Goal: Information Seeking & Learning: Learn about a topic

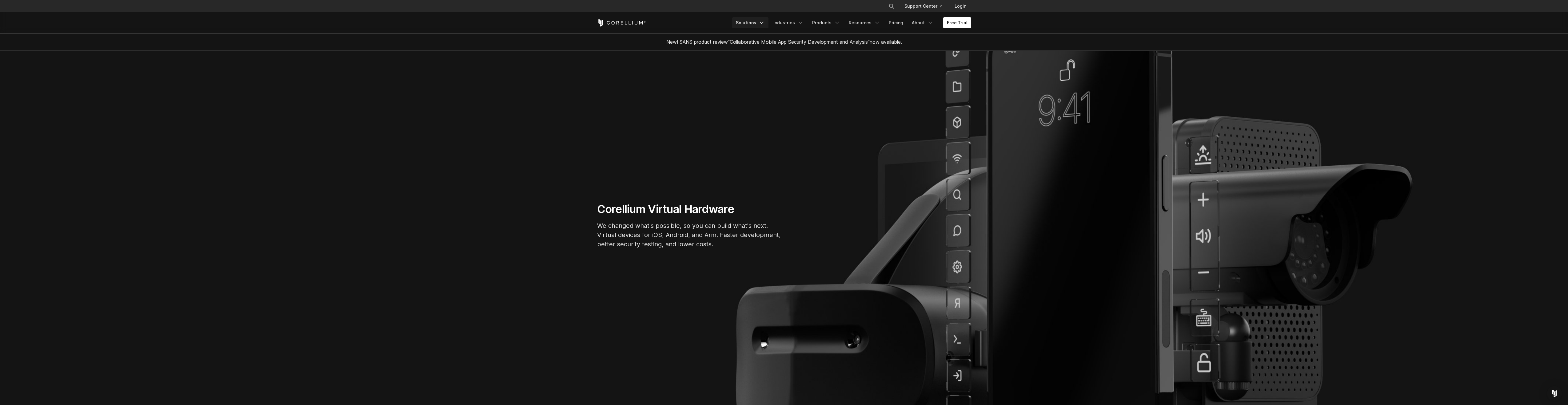
click at [765, 22] on icon "Navigation Menu" at bounding box center [761, 23] width 6 height 6
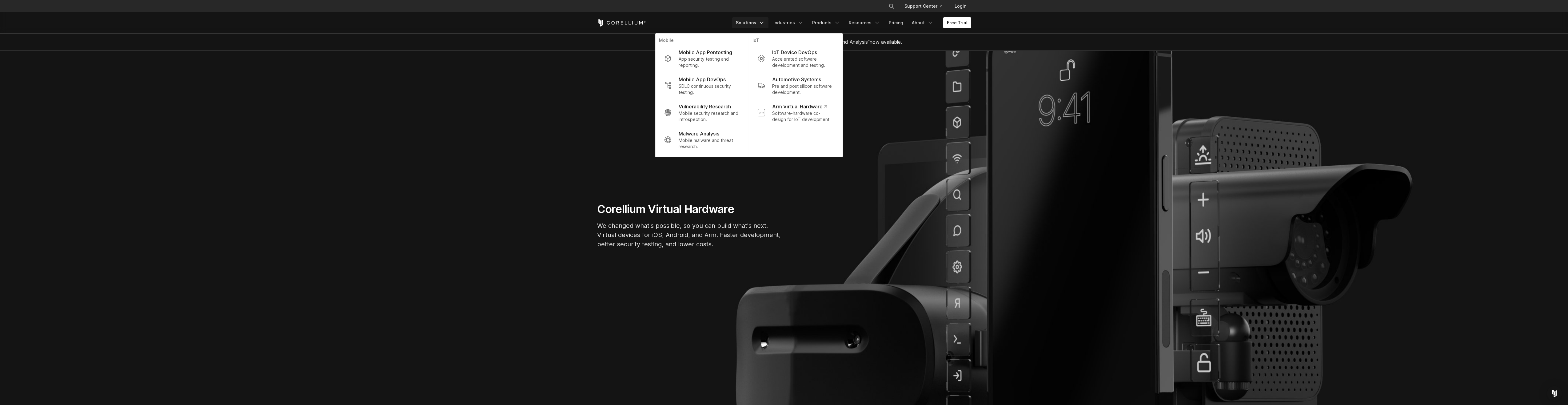
click at [763, 22] on polyline "Navigation Menu" at bounding box center [761, 23] width 3 height 2
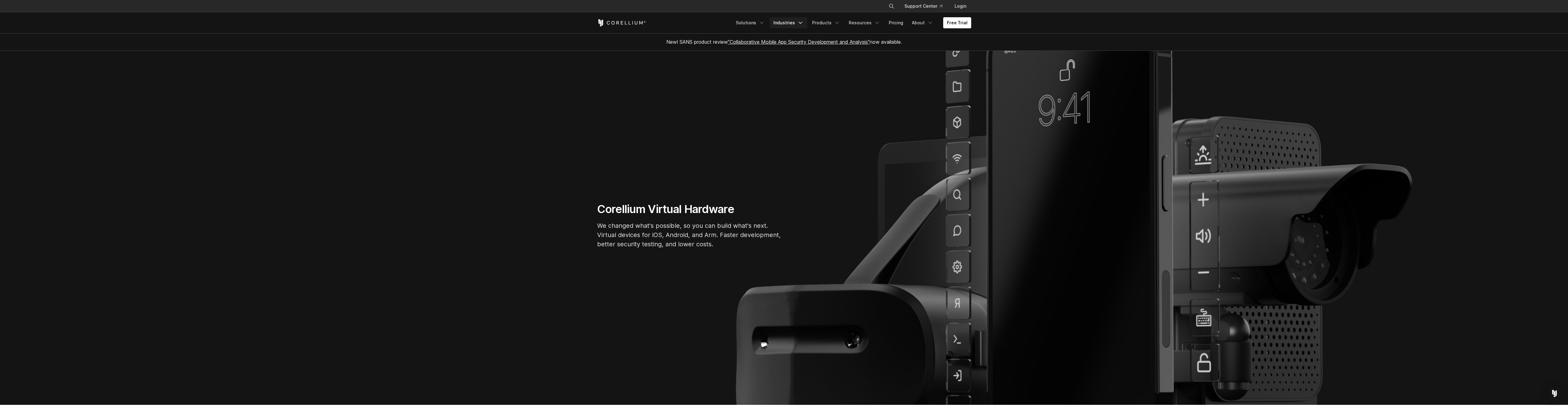
click at [803, 23] on icon "Navigation Menu" at bounding box center [800, 23] width 6 height 6
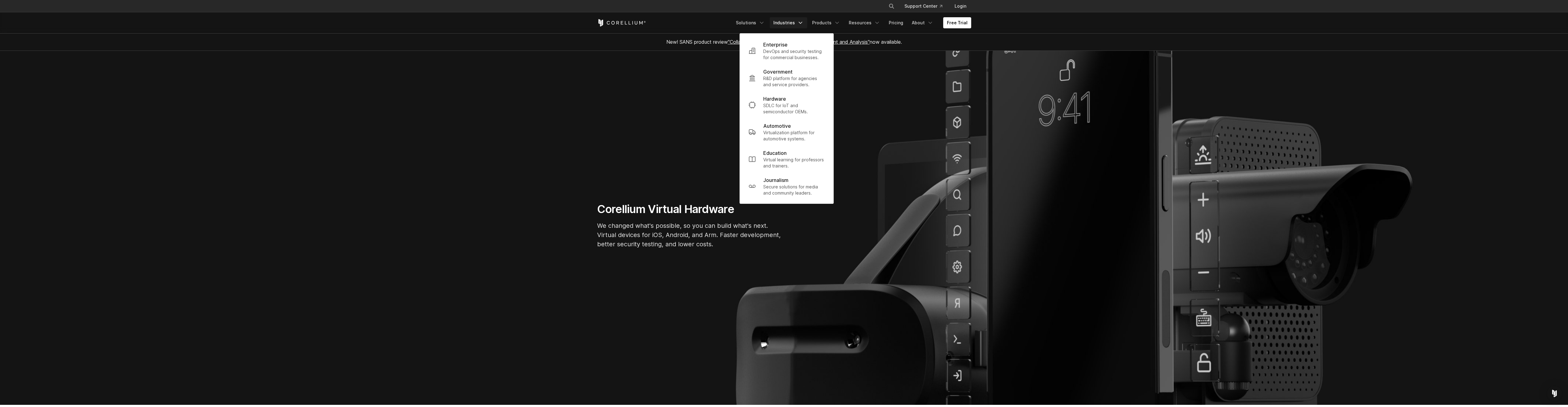
click at [803, 23] on icon "Navigation Menu" at bounding box center [800, 23] width 6 height 6
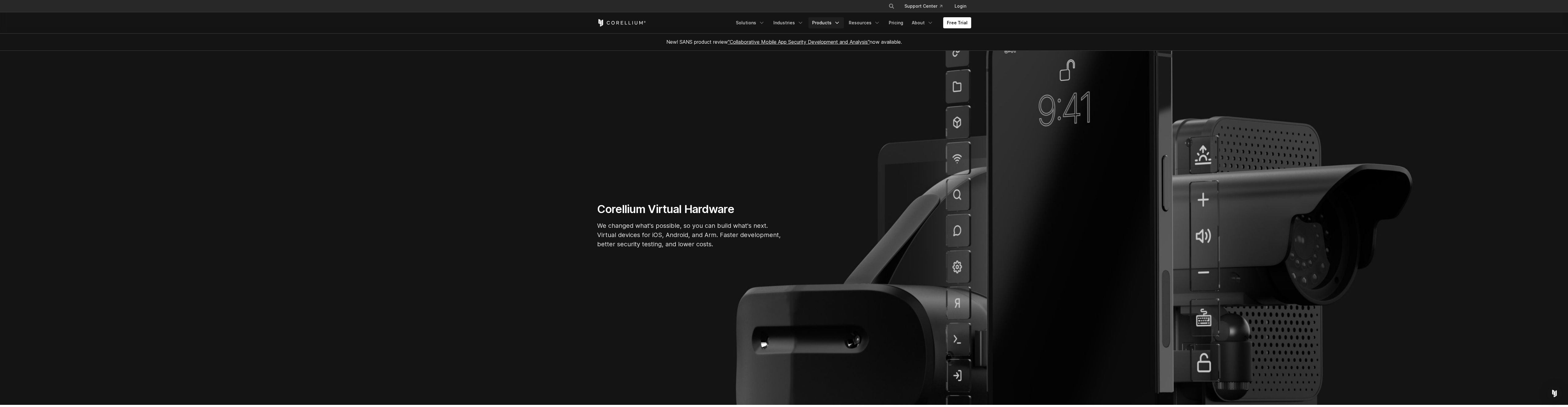
click at [840, 23] on icon "Navigation Menu" at bounding box center [837, 23] width 6 height 6
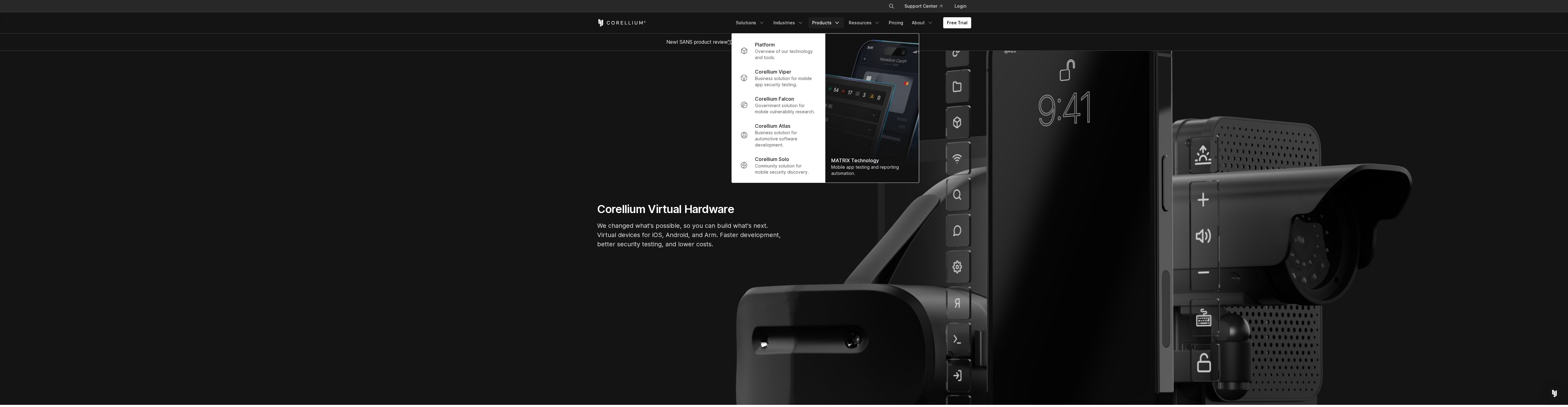
click at [840, 23] on icon "Navigation Menu" at bounding box center [837, 23] width 6 height 6
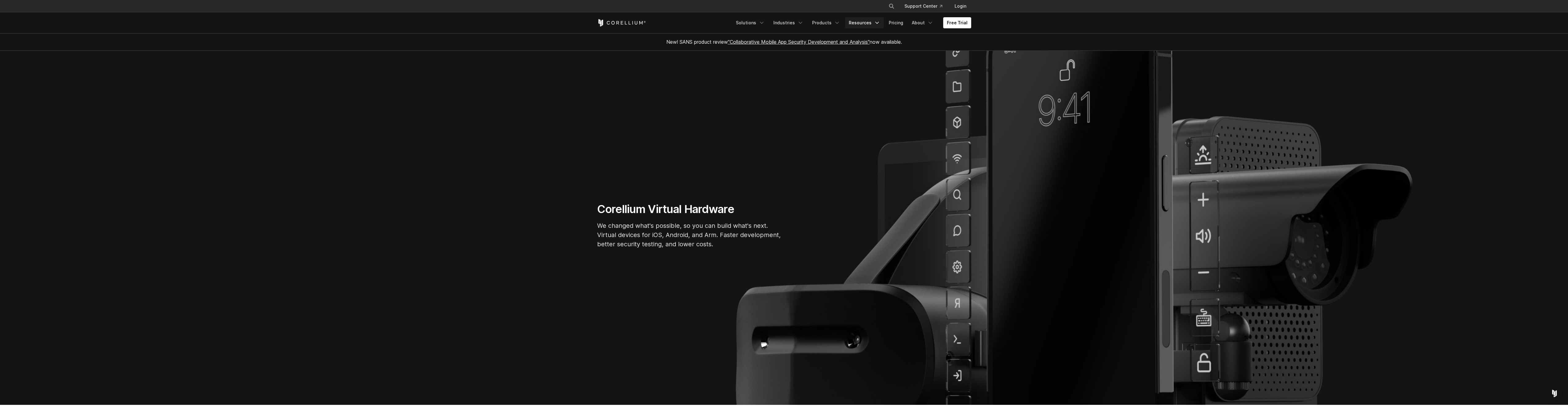
click at [878, 23] on polyline "Navigation Menu" at bounding box center [877, 23] width 3 height 2
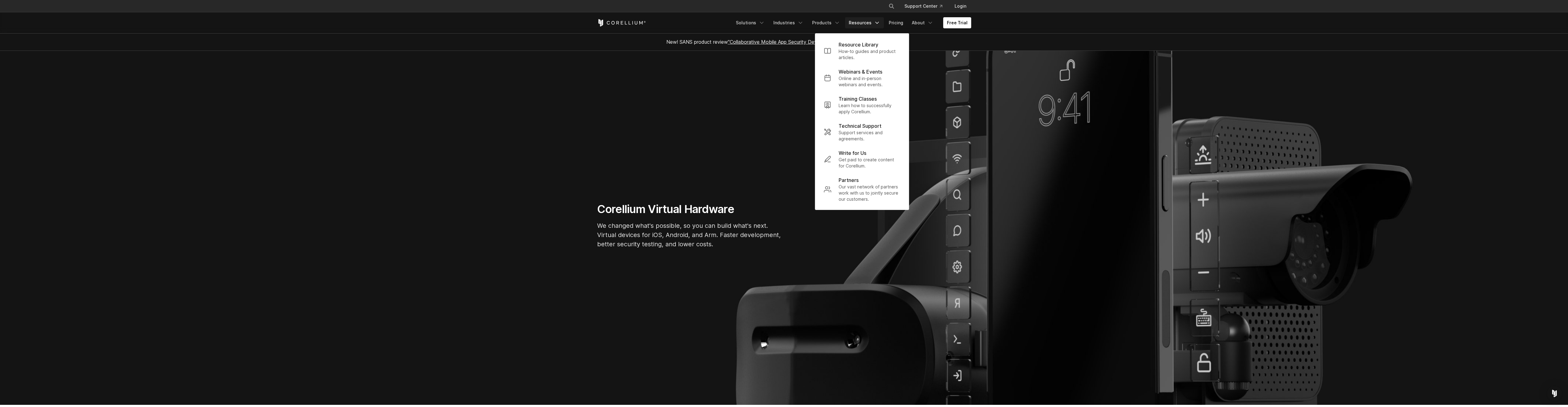
click at [878, 23] on polyline "Navigation Menu" at bounding box center [877, 23] width 3 height 2
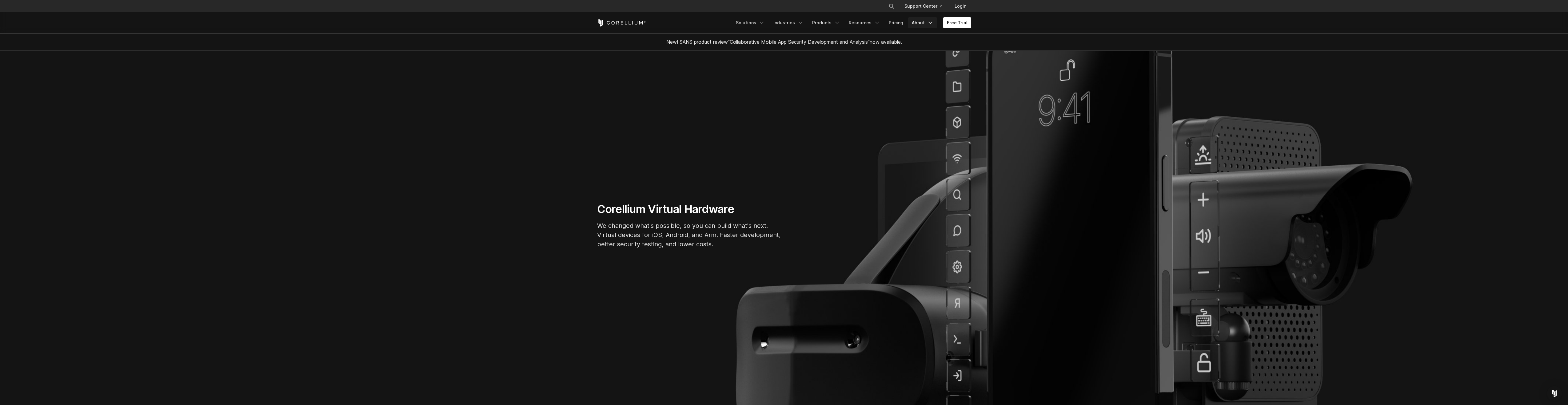
click at [931, 24] on icon "Navigation Menu" at bounding box center [930, 23] width 6 height 6
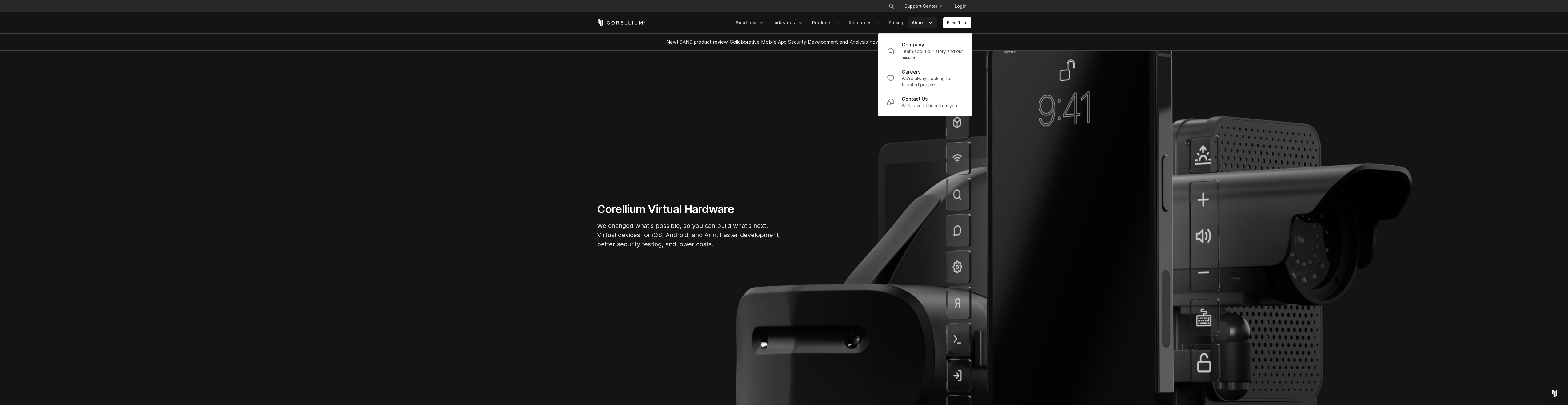
click at [931, 24] on icon "Navigation Menu" at bounding box center [930, 23] width 6 height 6
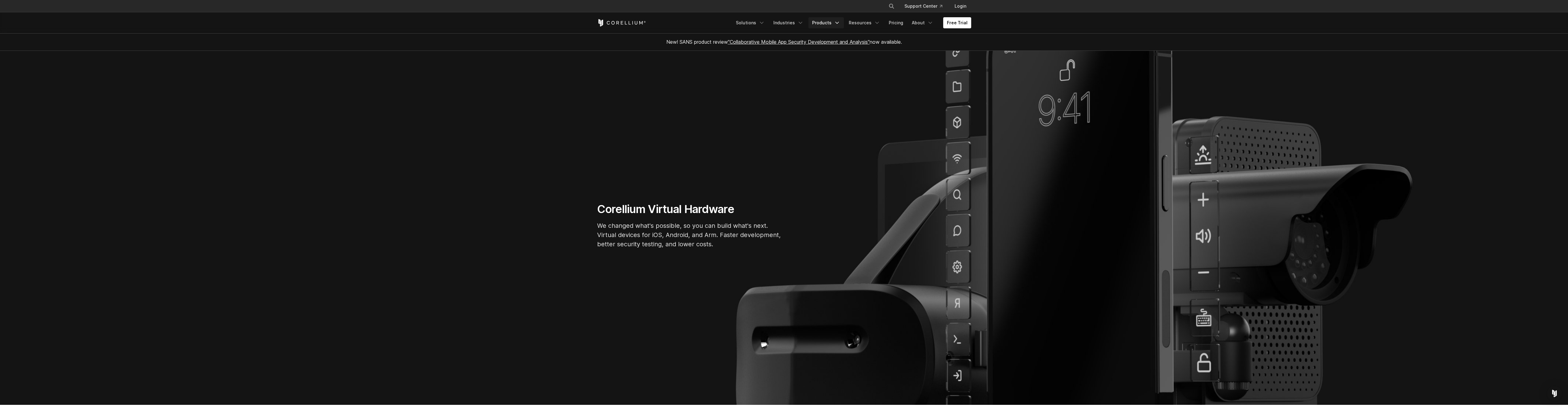
click at [840, 23] on icon "Navigation Menu" at bounding box center [837, 23] width 6 height 6
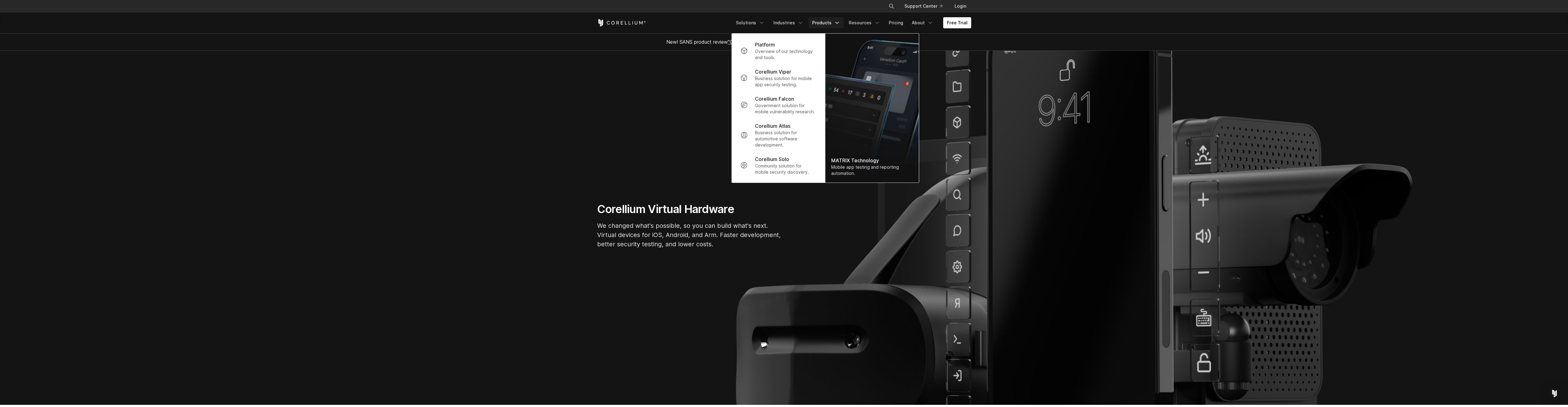
click at [840, 23] on icon "Navigation Menu" at bounding box center [837, 23] width 6 height 6
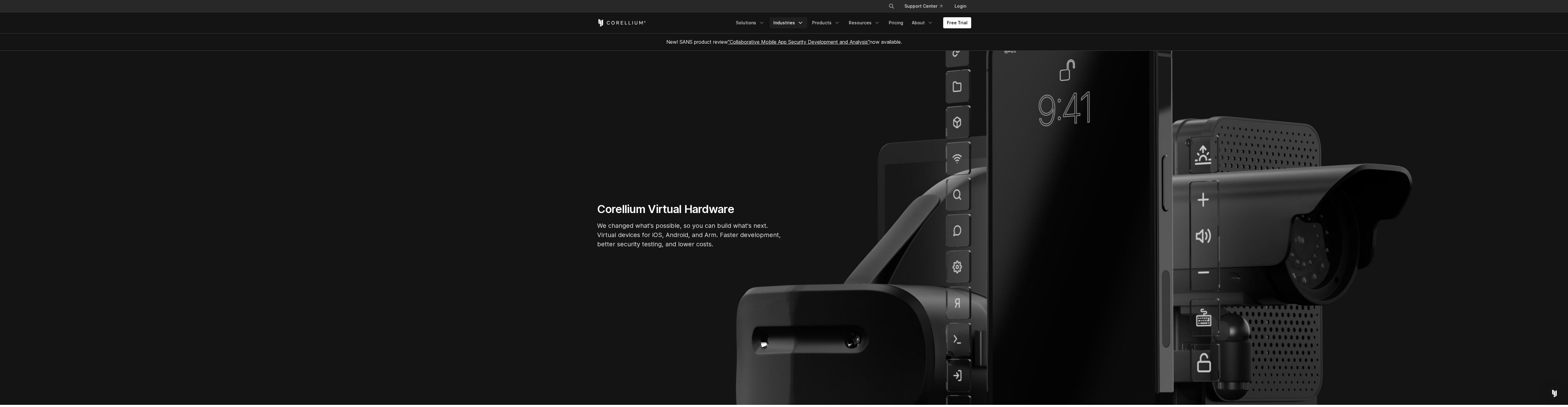
click at [801, 23] on icon "Navigation Menu" at bounding box center [800, 23] width 6 height 6
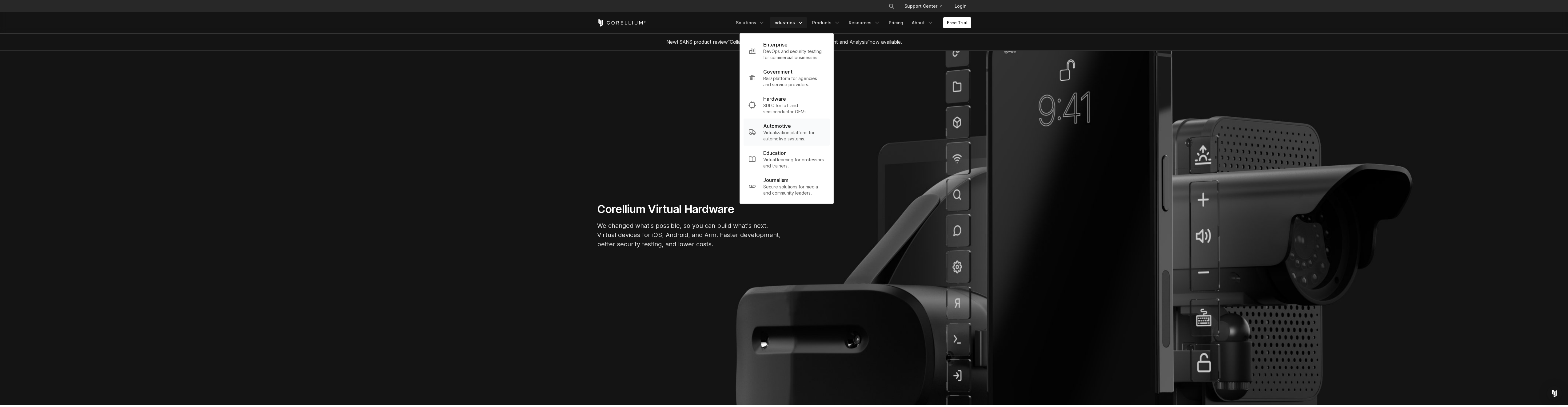
click at [792, 133] on p "Virtualization platform for automotive systems." at bounding box center [794, 136] width 61 height 12
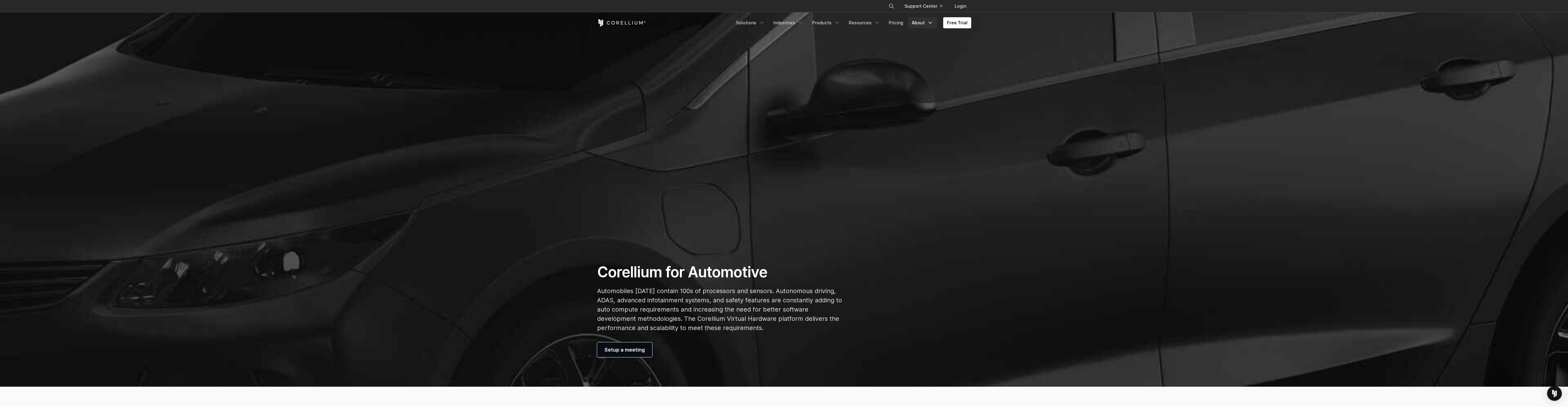
click at [931, 21] on icon "Navigation Menu" at bounding box center [930, 23] width 6 height 6
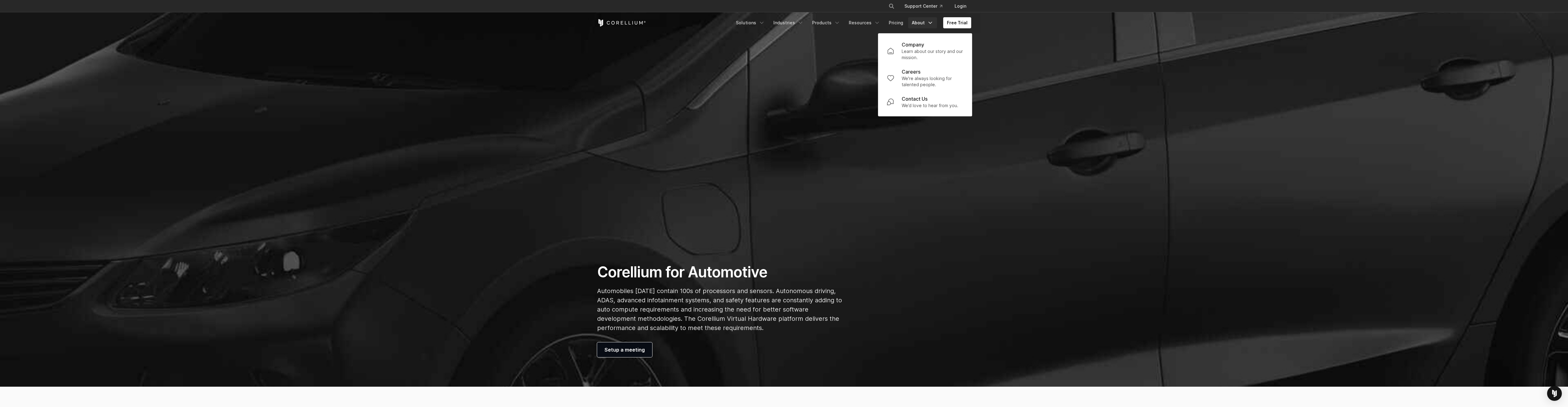
click at [1038, 18] on header "× Search our site... Support Center Login" at bounding box center [784, 16] width 1568 height 34
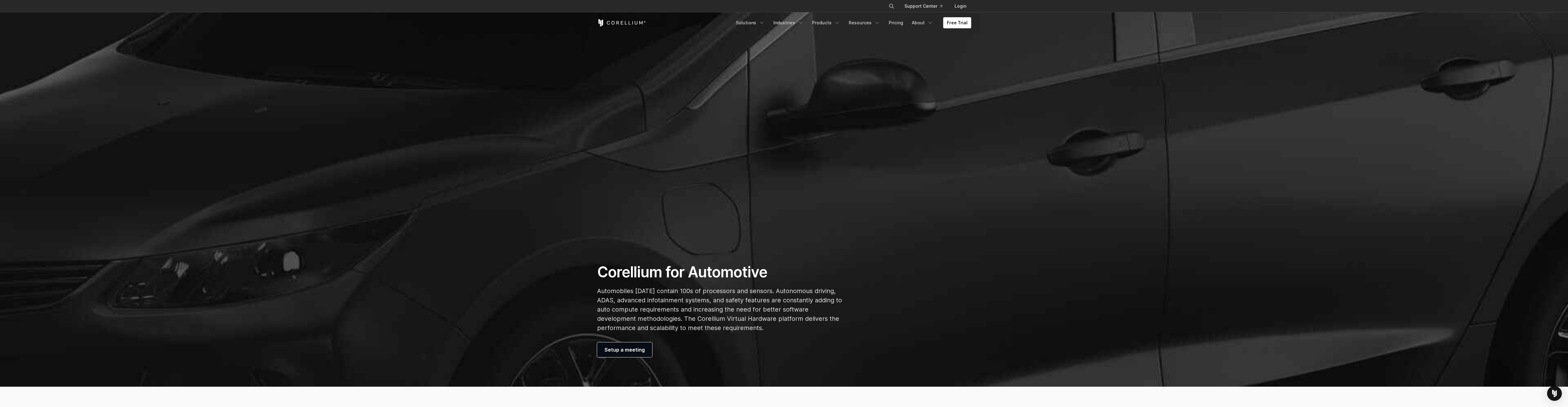
scroll to position [308, 0]
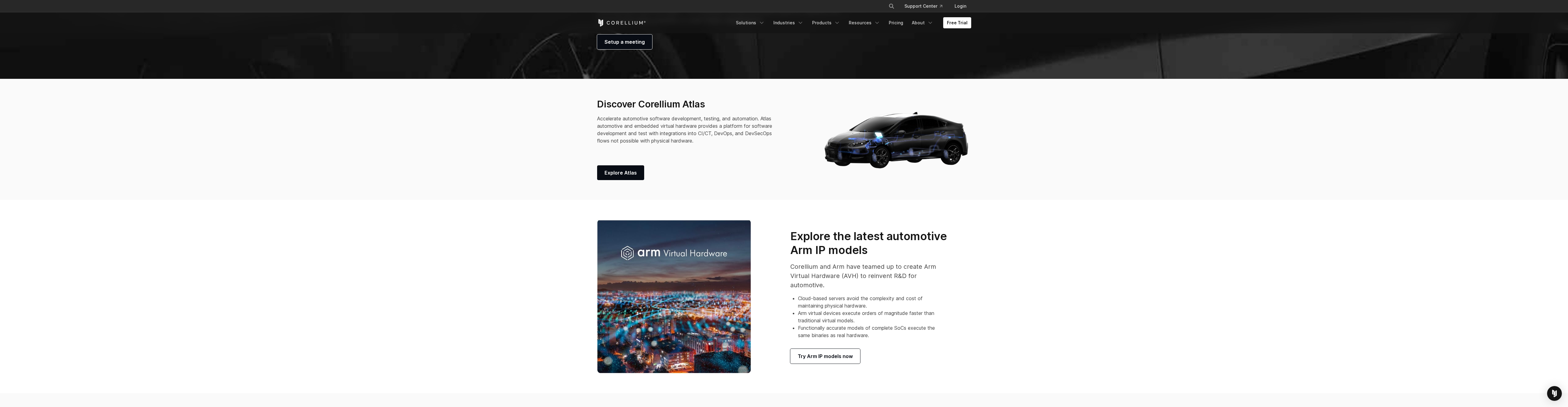
click at [675, 129] on p "Accelerate automotive software development, testing, and automation. Atlas auto…" at bounding box center [688, 130] width 183 height 30
drag, startPoint x: 675, startPoint y: 129, endPoint x: 674, endPoint y: 132, distance: 3.2
click at [674, 132] on p "Accelerate automotive software development, testing, and automation. Atlas auto…" at bounding box center [688, 130] width 183 height 30
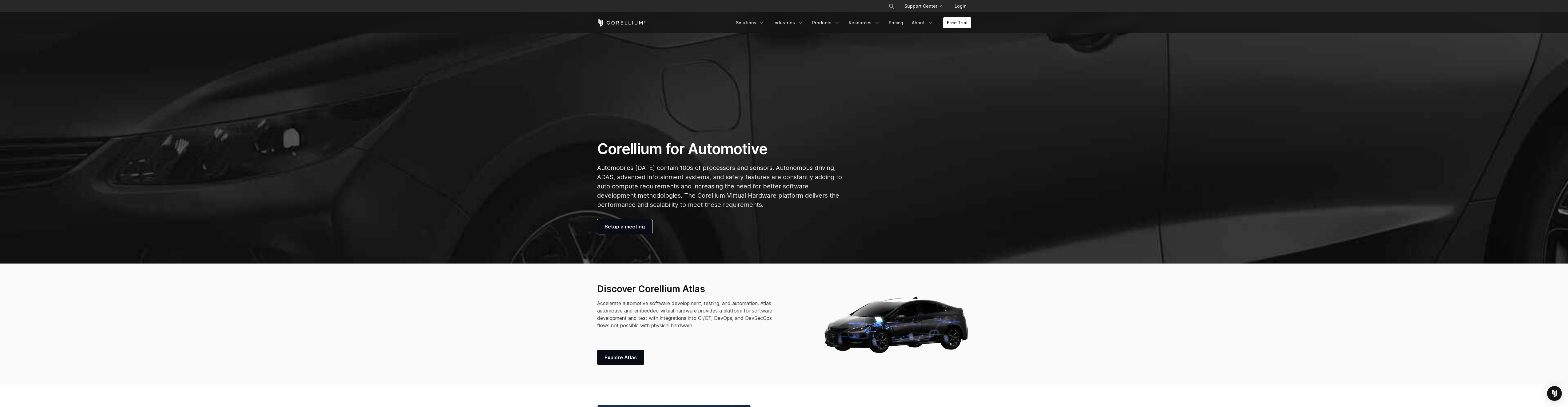
scroll to position [0, 0]
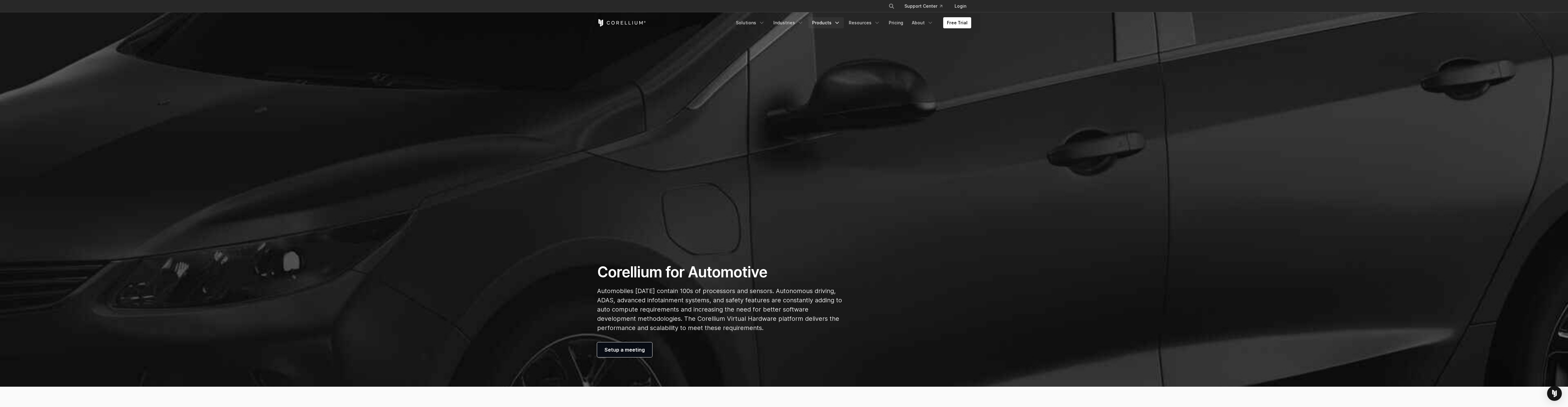
click at [840, 22] on icon "Navigation Menu" at bounding box center [837, 23] width 6 height 6
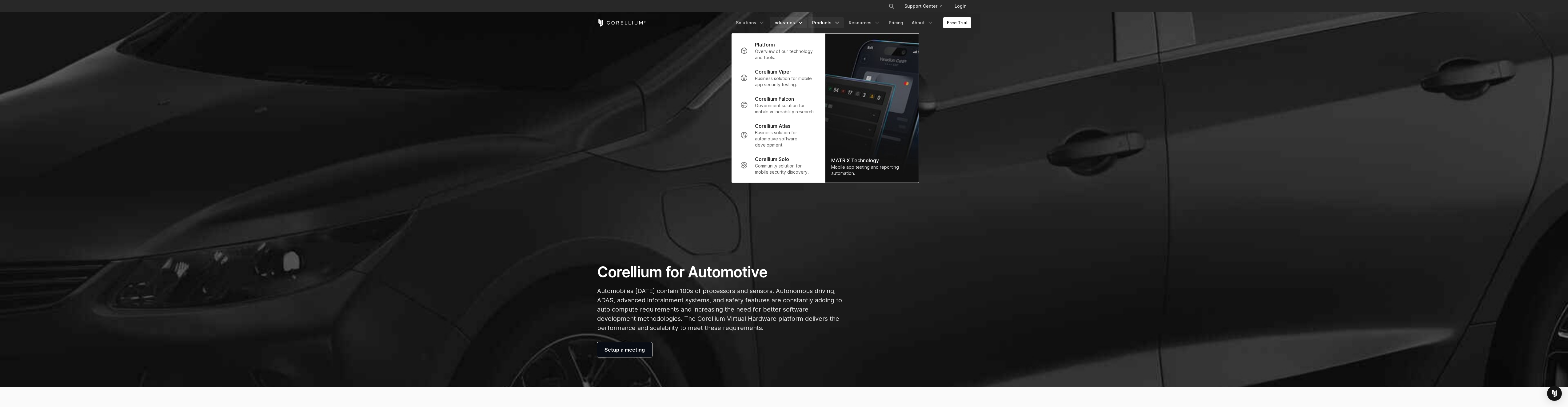
click at [801, 21] on icon "Navigation Menu" at bounding box center [800, 23] width 6 height 6
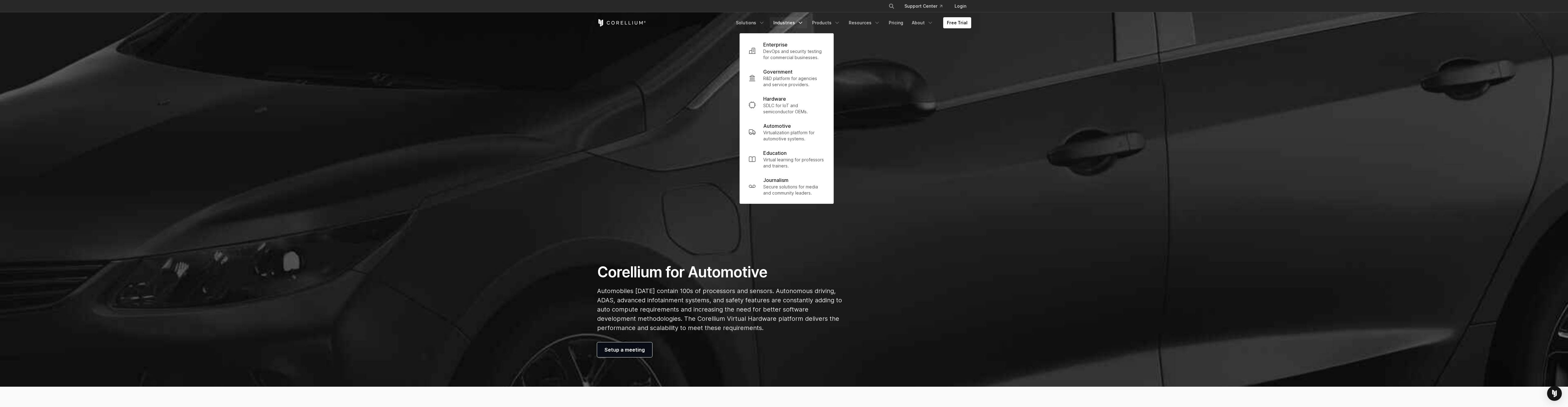
click at [884, 87] on section "Corellium for Automotive Automobiles today contain 100s of processors and senso…" at bounding box center [784, 193] width 1568 height 387
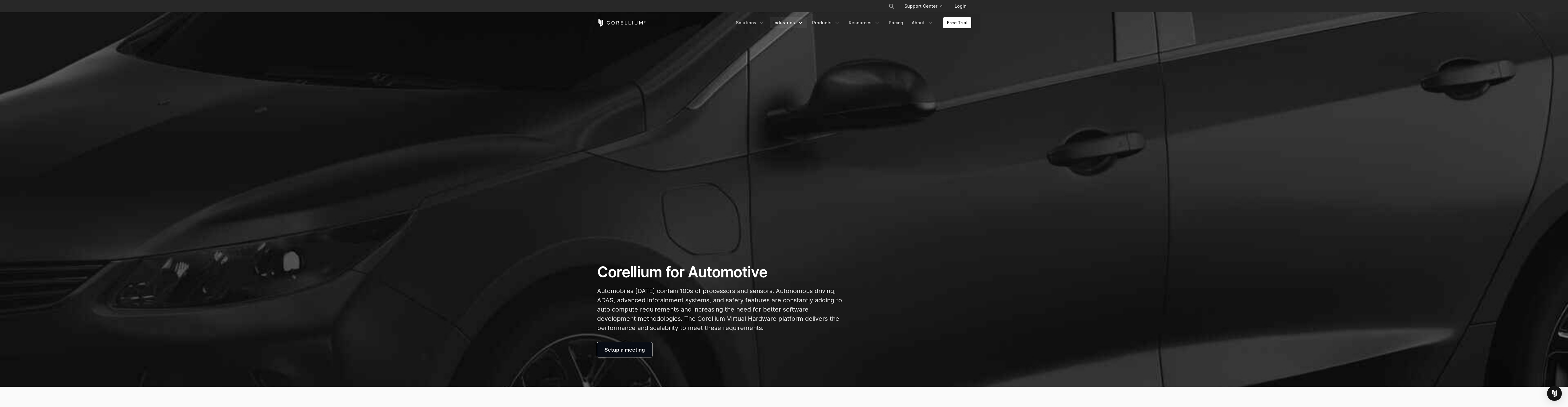
click at [803, 24] on icon "Navigation Menu" at bounding box center [800, 23] width 6 height 6
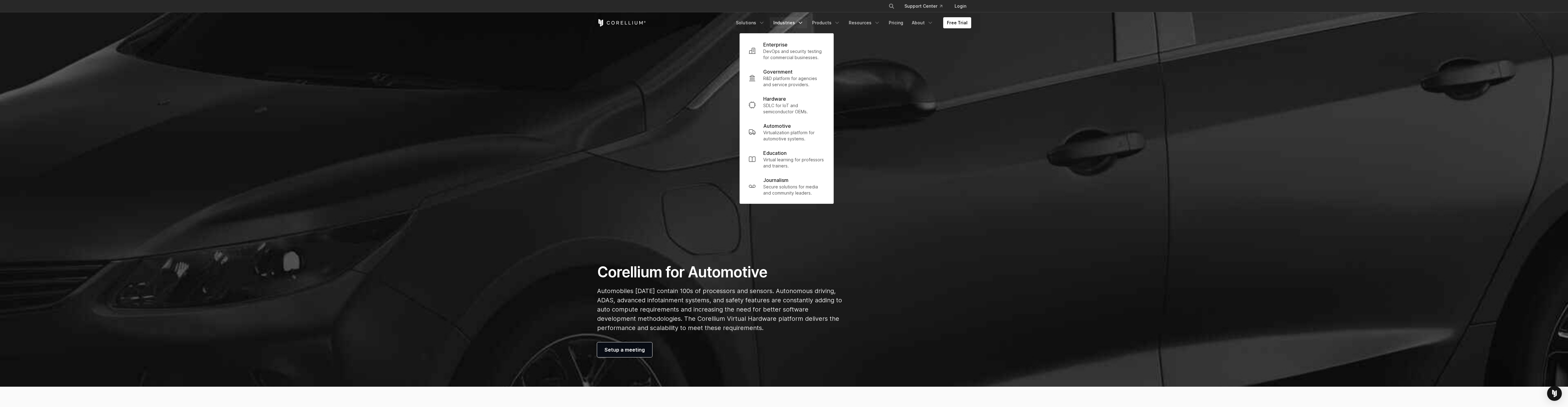
drag, startPoint x: 973, startPoint y: 67, endPoint x: 967, endPoint y: 68, distance: 6.1
click at [973, 67] on section "Corellium for Automotive Automobiles today contain 100s of processors and senso…" at bounding box center [784, 193] width 1568 height 387
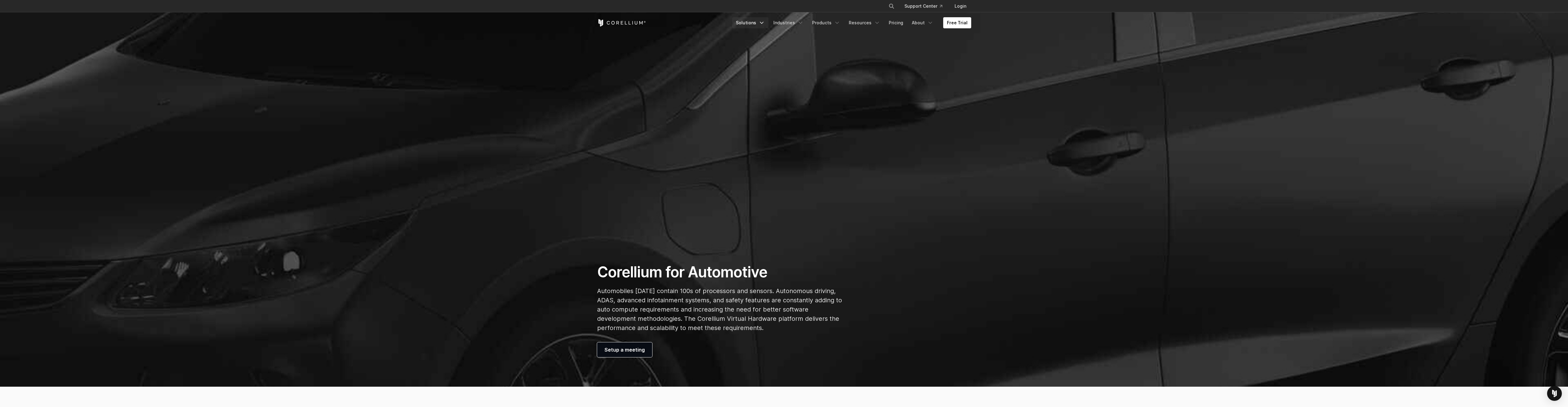
click at [765, 23] on icon "Navigation Menu" at bounding box center [761, 23] width 6 height 6
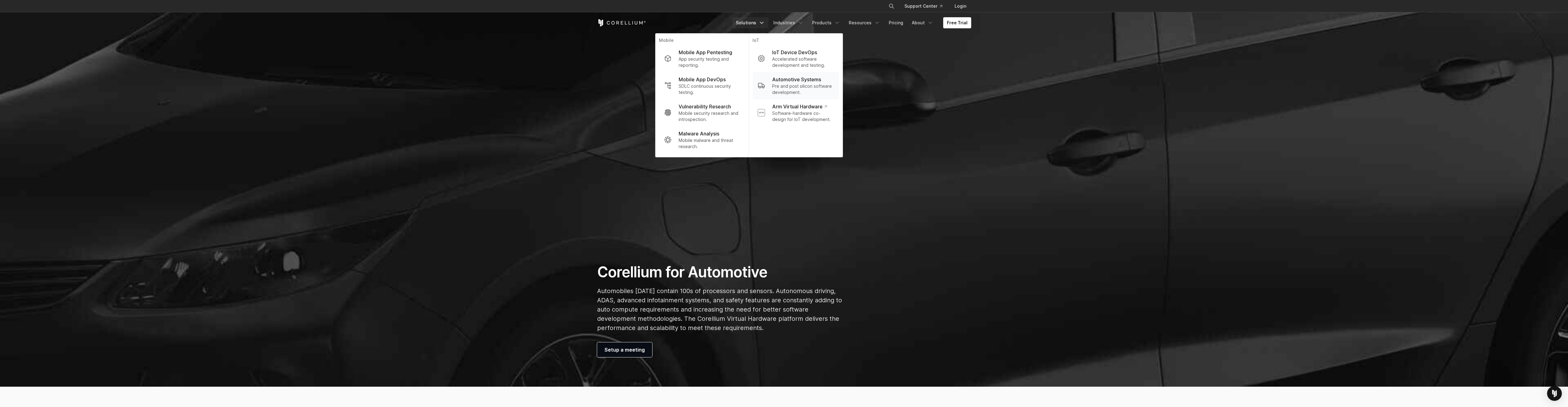
click at [797, 83] on p "Automotive Systems" at bounding box center [797, 79] width 49 height 7
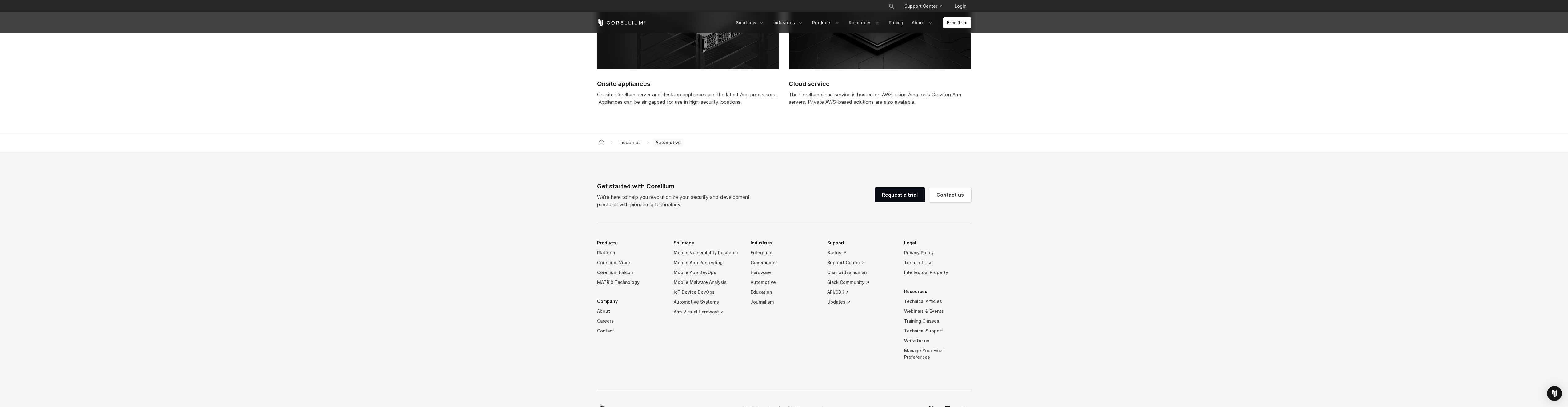
scroll to position [1755, 0]
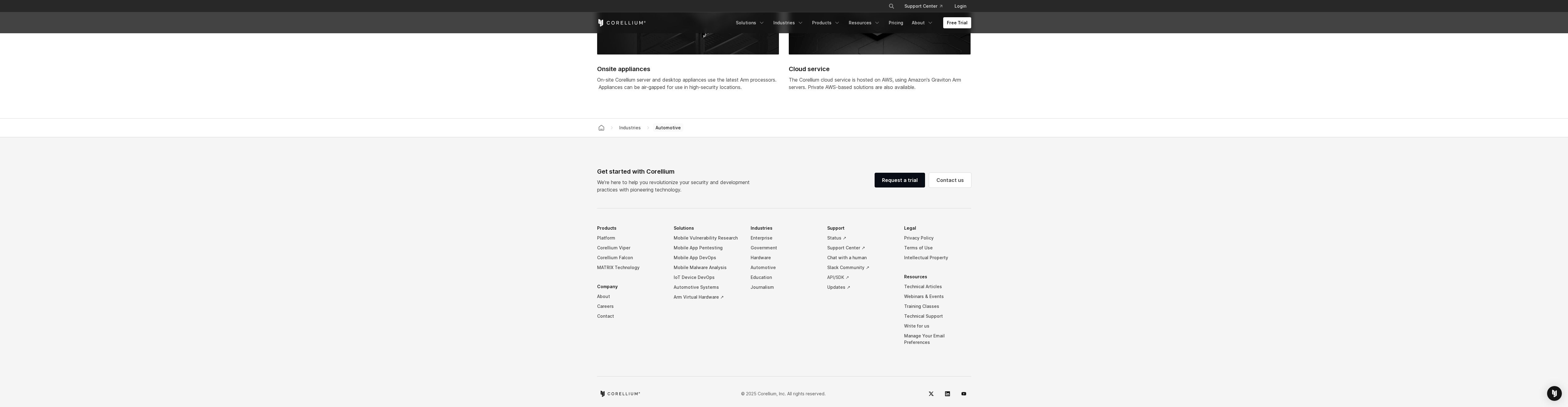
click at [835, 278] on link "API/SDK ↗" at bounding box center [861, 277] width 67 height 10
click at [902, 21] on link "Pricing" at bounding box center [896, 23] width 22 height 11
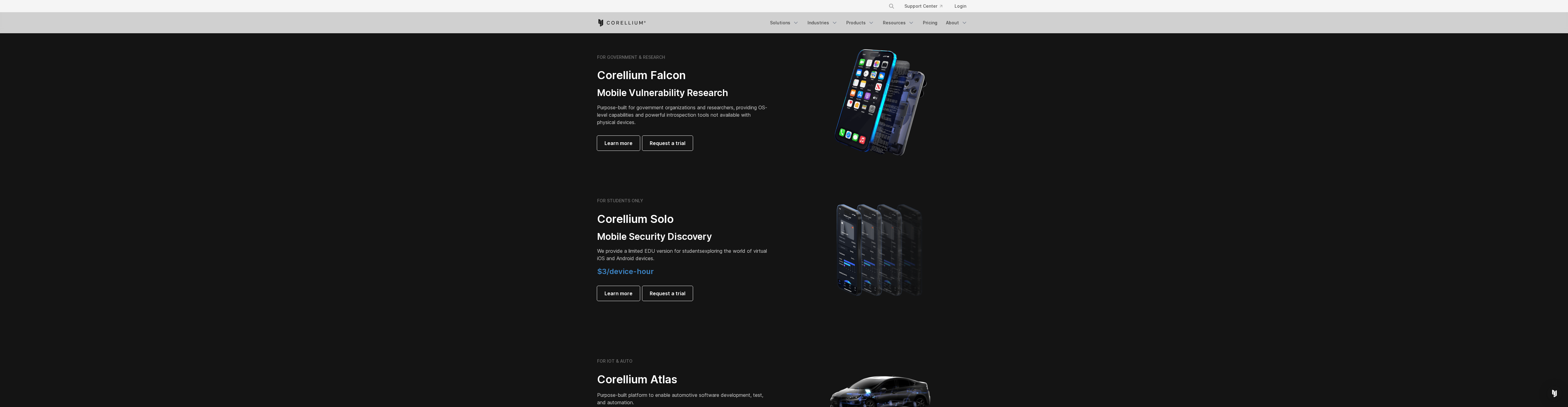
scroll to position [400, 0]
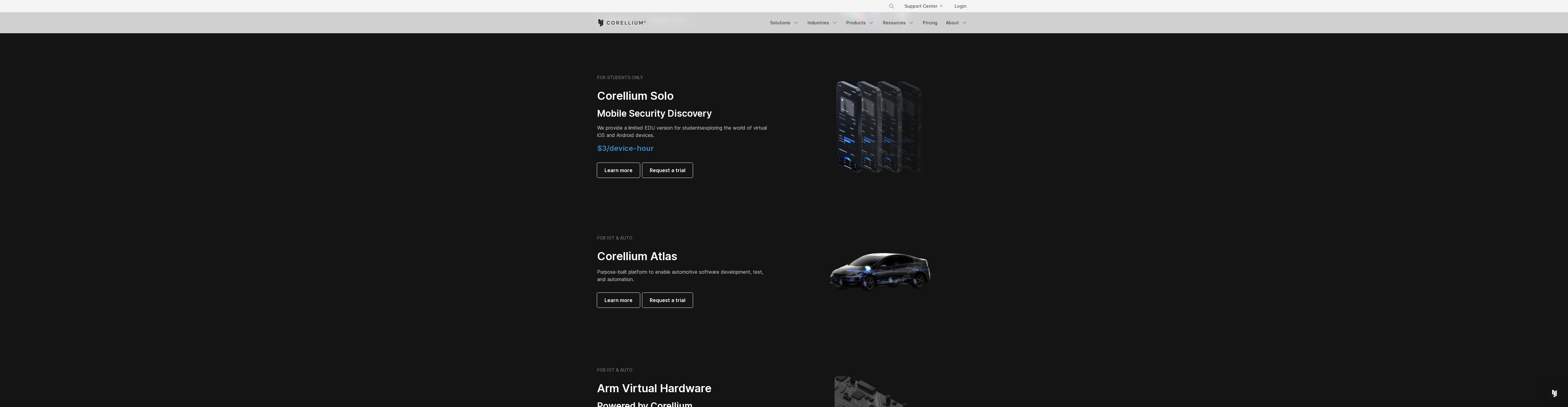
click at [649, 100] on h2 "Corellium Solo" at bounding box center [683, 96] width 172 height 14
drag, startPoint x: 649, startPoint y: 100, endPoint x: 631, endPoint y: 100, distance: 18.0
click at [631, 100] on h2 "Corellium Solo" at bounding box center [683, 96] width 172 height 14
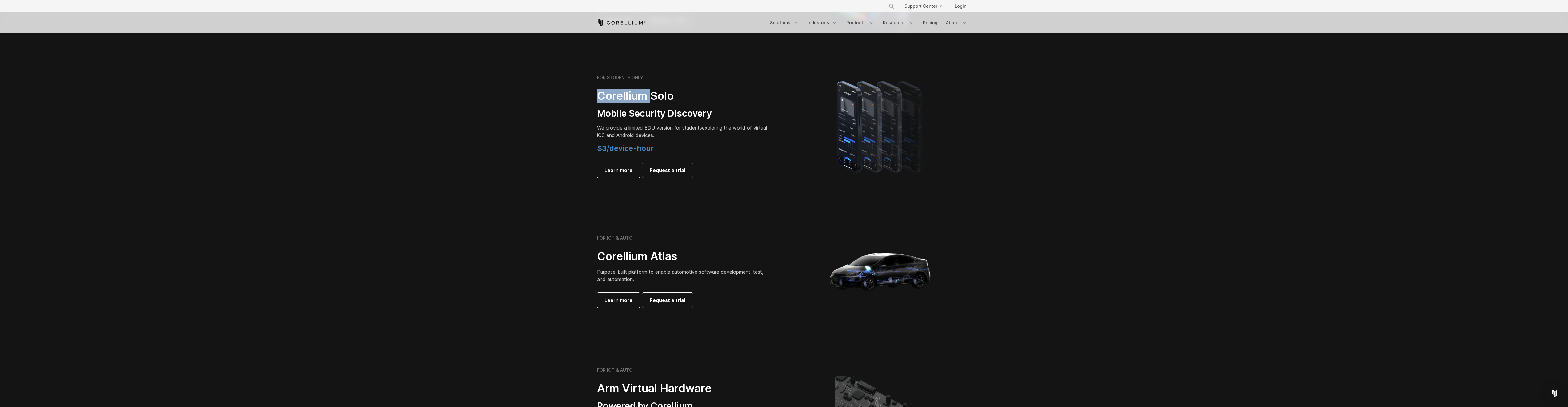
click at [631, 100] on h2 "Corellium Solo" at bounding box center [683, 96] width 172 height 14
click at [610, 97] on h2 "Corellium Solo" at bounding box center [683, 96] width 172 height 14
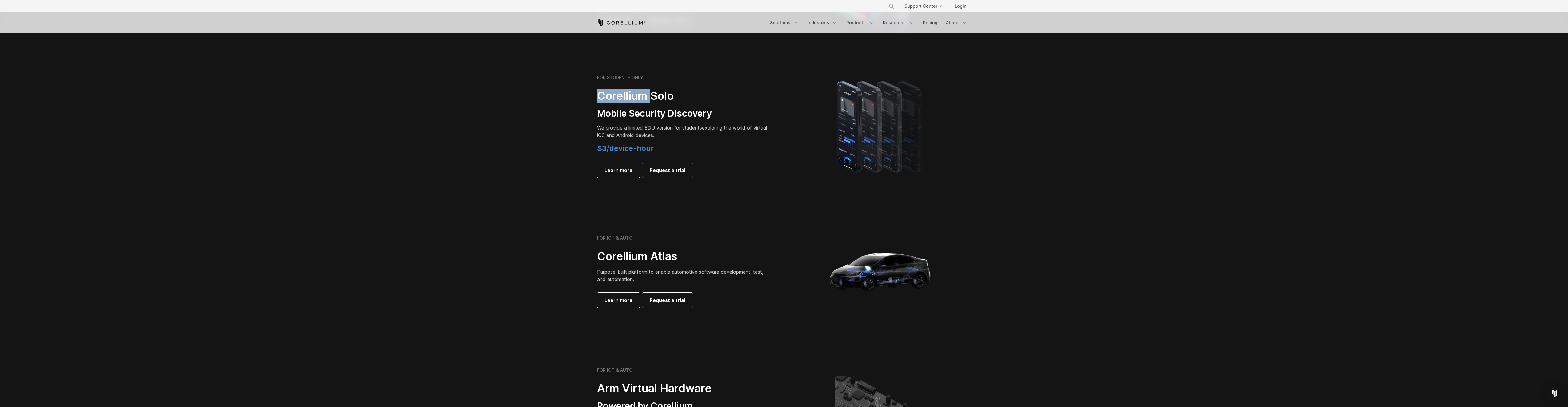
click at [610, 97] on h2 "Corellium Solo" at bounding box center [683, 96] width 172 height 14
click at [617, 115] on h3 "Mobile Security Discovery" at bounding box center [683, 113] width 172 height 12
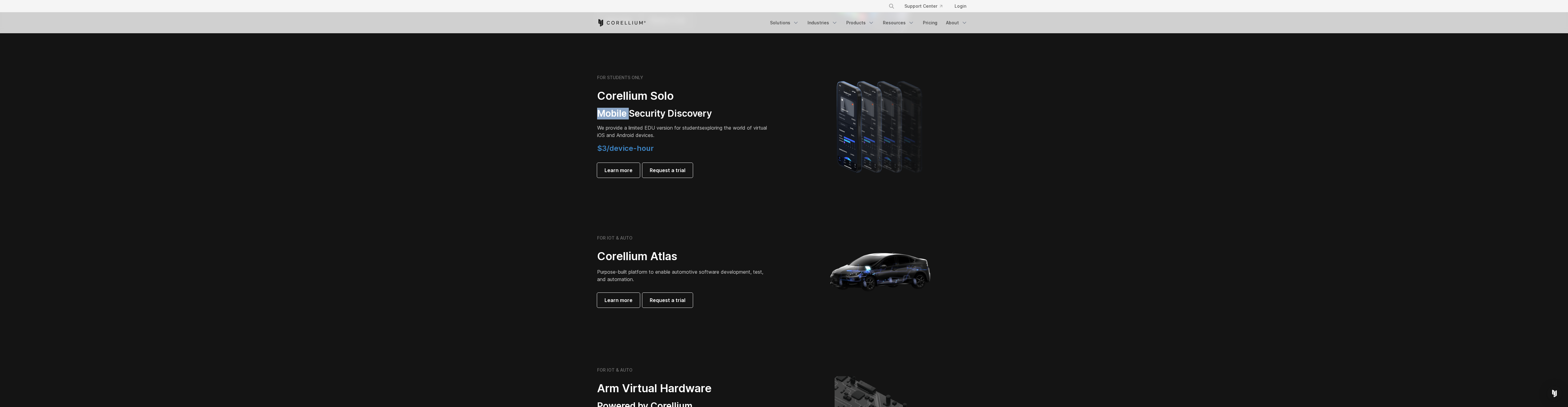
click at [617, 115] on h3 "Mobile Security Discovery" at bounding box center [683, 113] width 172 height 12
click at [609, 94] on h2 "Corellium Solo" at bounding box center [683, 96] width 172 height 14
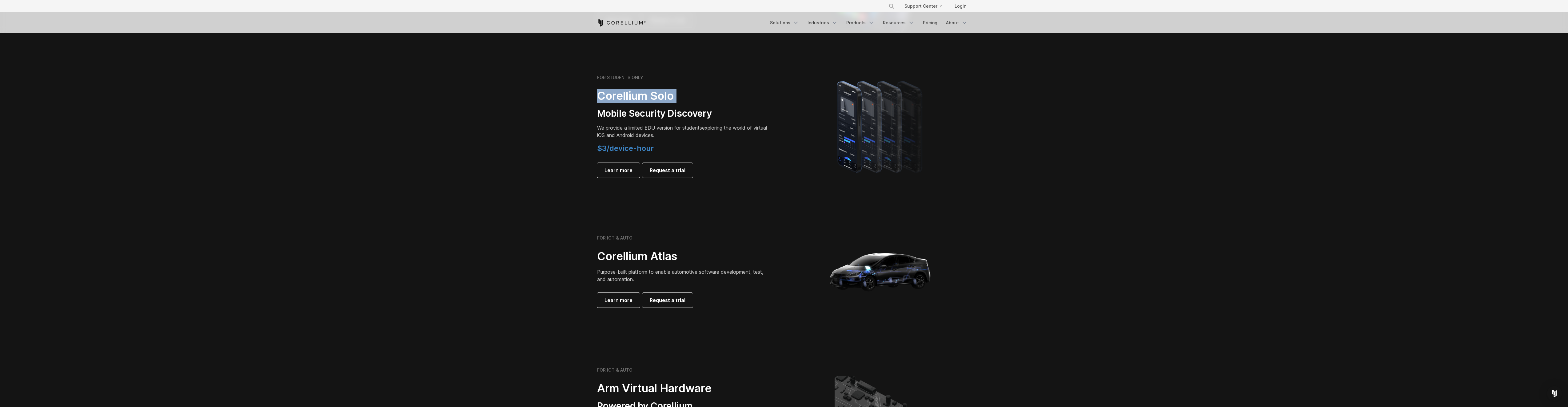
click at [609, 94] on h2 "Corellium Solo" at bounding box center [683, 96] width 172 height 14
drag, startPoint x: 609, startPoint y: 94, endPoint x: 612, endPoint y: 111, distance: 17.3
click at [612, 111] on h3 "Mobile Security Discovery" at bounding box center [683, 113] width 172 height 12
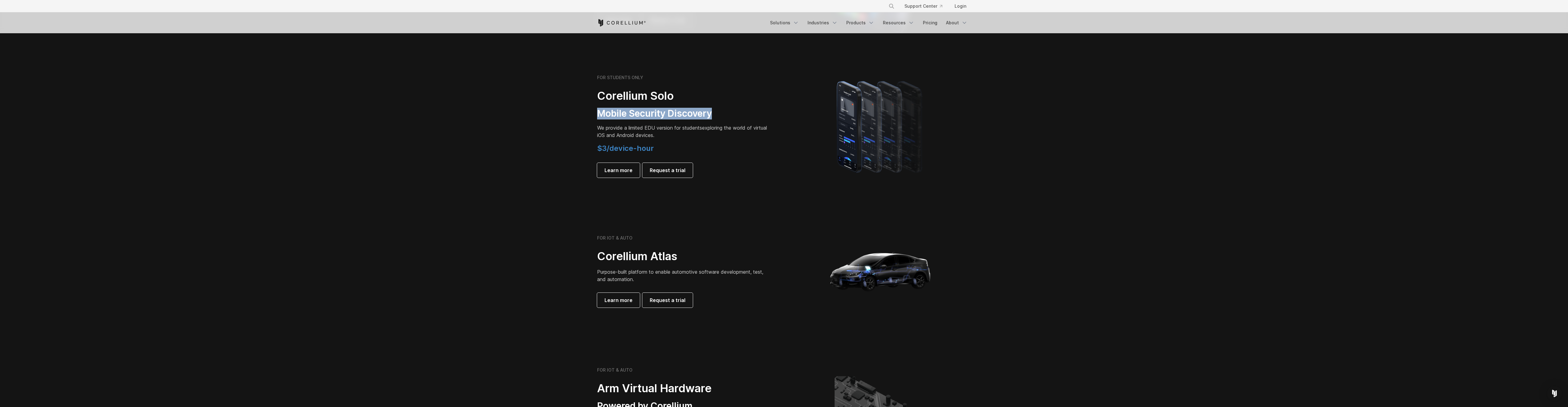
click at [612, 111] on h3 "Mobile Security Discovery" at bounding box center [683, 113] width 172 height 12
click at [736, 113] on h3 "Mobile Security Discovery" at bounding box center [683, 113] width 172 height 12
click at [879, 128] on img at bounding box center [880, 126] width 112 height 108
click at [899, 129] on img at bounding box center [880, 126] width 112 height 108
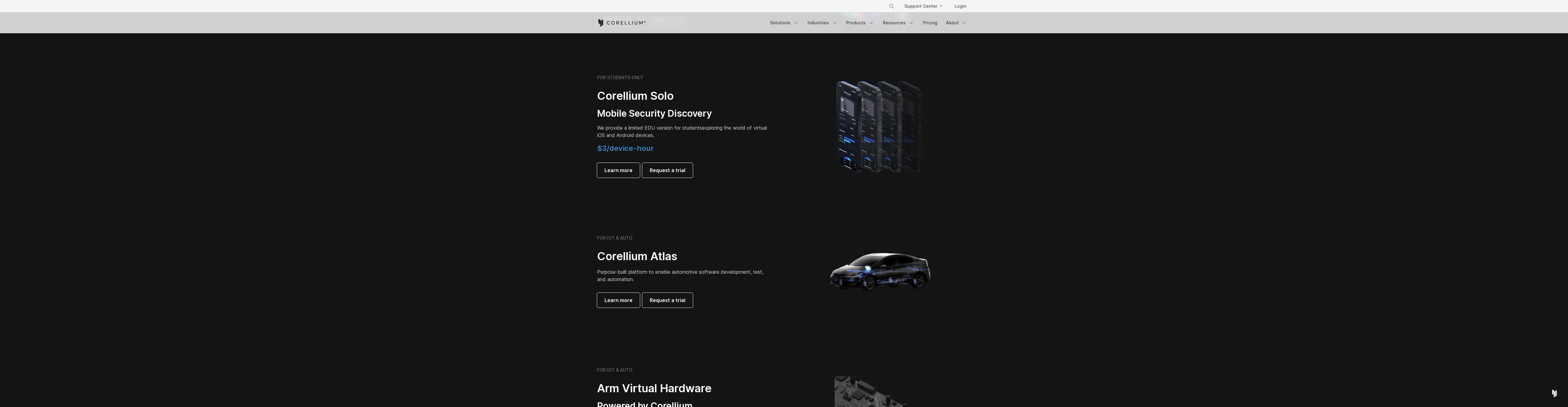
click at [899, 129] on img at bounding box center [880, 126] width 112 height 108
click at [681, 113] on h3 "Mobile Security Discovery" at bounding box center [683, 113] width 172 height 12
drag, startPoint x: 681, startPoint y: 113, endPoint x: 696, endPoint y: 128, distance: 21.2
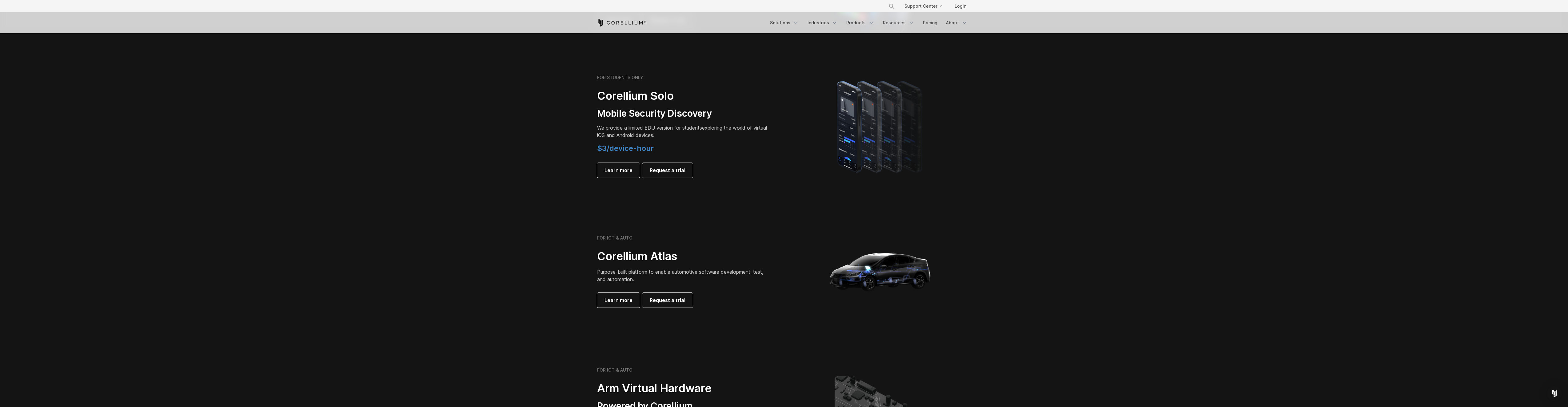
click at [696, 128] on span "We provide a limited EDU version for students" at bounding box center [649, 128] width 105 height 6
click at [873, 124] on img at bounding box center [880, 126] width 112 height 108
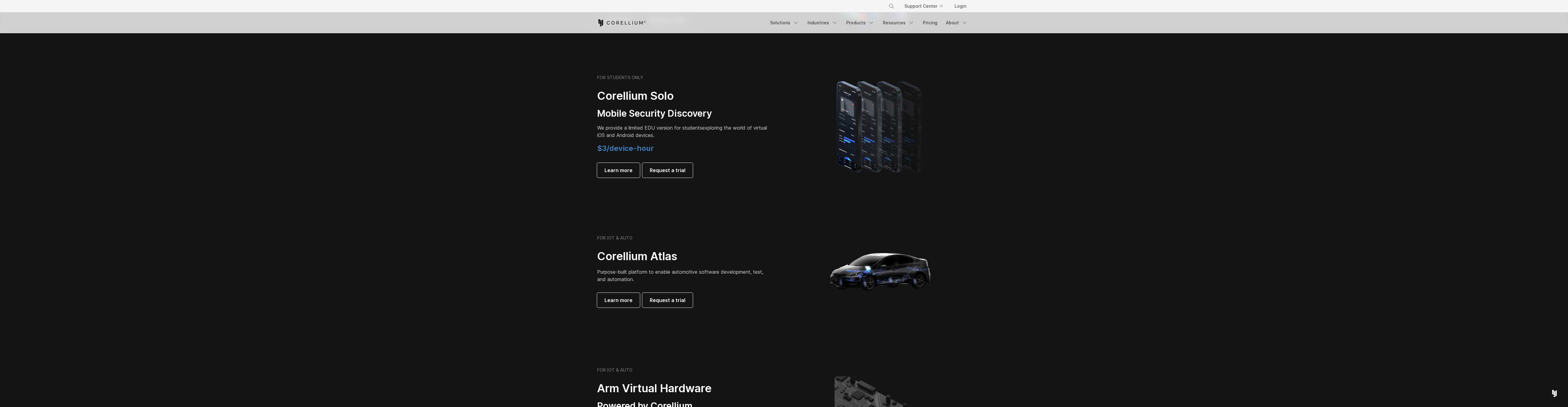
click at [638, 99] on h2 "Corellium Solo" at bounding box center [683, 96] width 172 height 14
drag, startPoint x: 638, startPoint y: 99, endPoint x: 664, endPoint y: 117, distance: 31.6
click at [664, 117] on h3 "Mobile Security Discovery" at bounding box center [683, 113] width 172 height 12
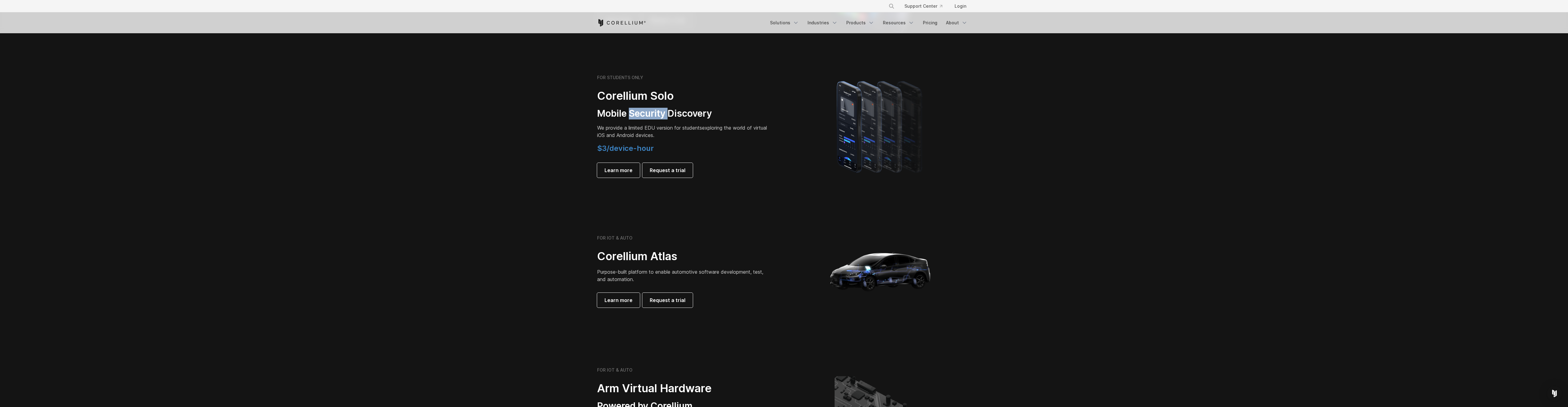
click at [664, 117] on h3 "Mobile Security Discovery" at bounding box center [683, 113] width 172 height 12
drag, startPoint x: 664, startPoint y: 117, endPoint x: 642, endPoint y: 117, distance: 22.0
click at [640, 116] on h3 "Mobile Security Discovery" at bounding box center [683, 113] width 172 height 12
click at [671, 128] on span "We provide a limited EDU version for students" at bounding box center [649, 128] width 105 height 6
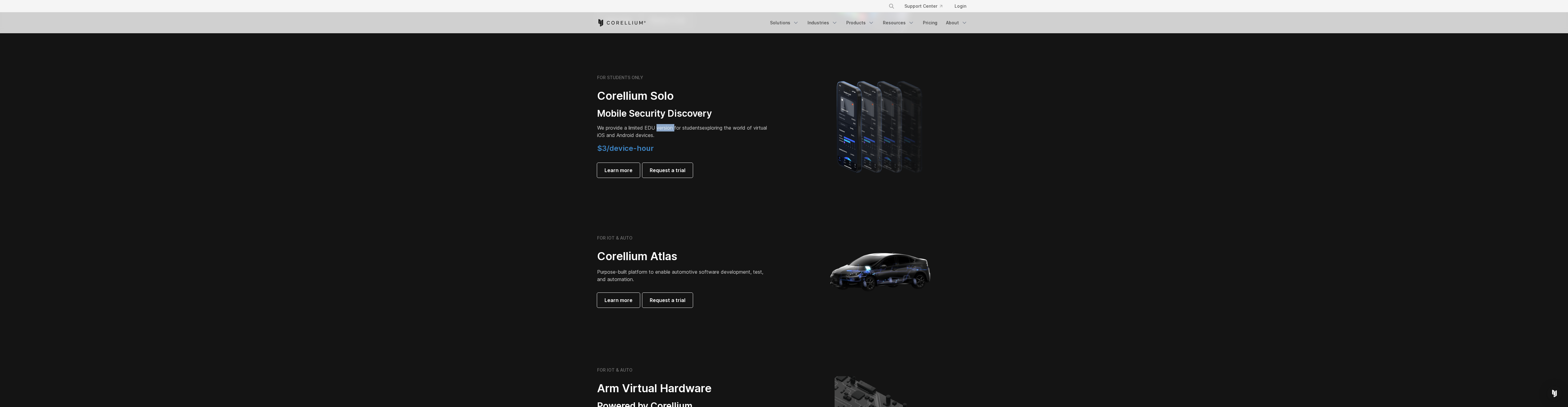
click at [671, 128] on span "We provide a limited EDU version for students" at bounding box center [649, 128] width 105 height 6
drag, startPoint x: 671, startPoint y: 128, endPoint x: 724, endPoint y: 132, distance: 53.2
click at [724, 132] on p "We provide a limited EDU version for students exploring the world of virtual iO…" at bounding box center [683, 132] width 172 height 15
click at [844, 129] on img at bounding box center [880, 126] width 112 height 108
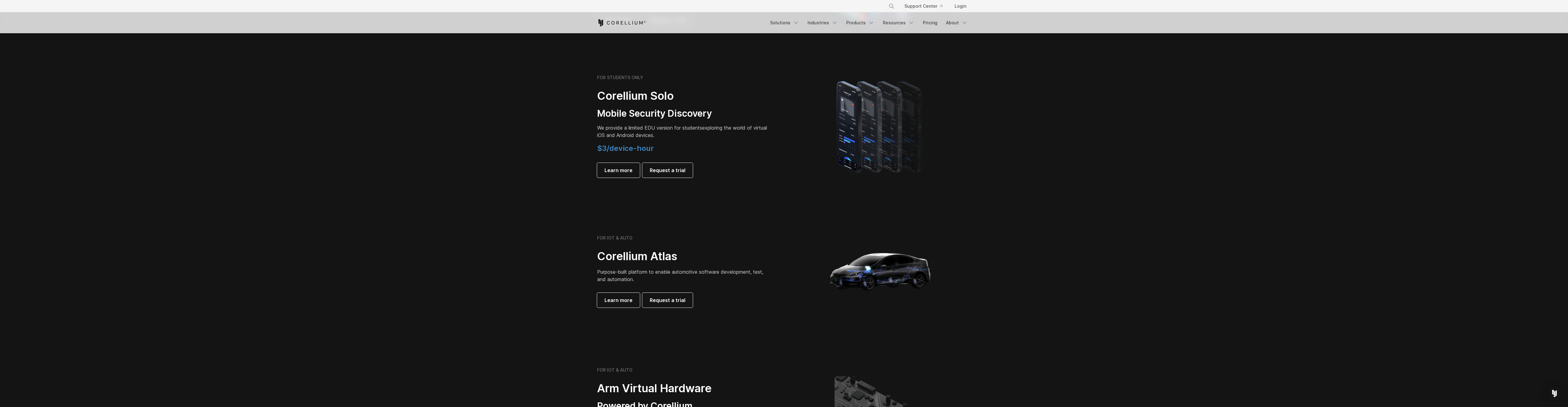
click at [847, 104] on img at bounding box center [880, 126] width 112 height 108
click at [962, 119] on div at bounding box center [880, 126] width 181 height 108
click at [850, 115] on img at bounding box center [880, 126] width 112 height 108
click at [852, 107] on img at bounding box center [880, 126] width 112 height 108
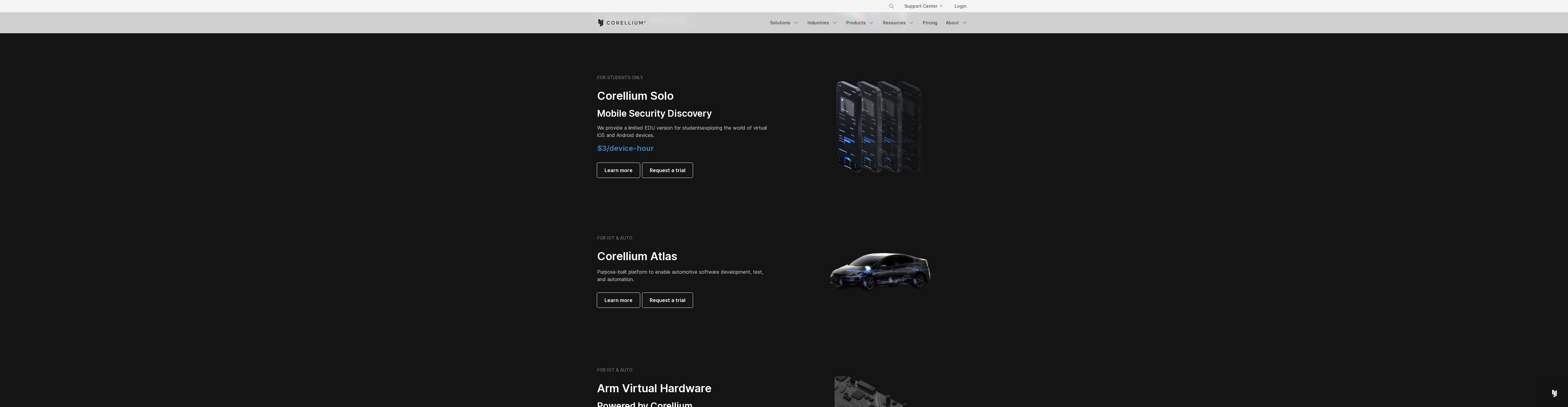
click at [848, 110] on img at bounding box center [880, 126] width 112 height 108
click at [849, 106] on img at bounding box center [880, 126] width 112 height 108
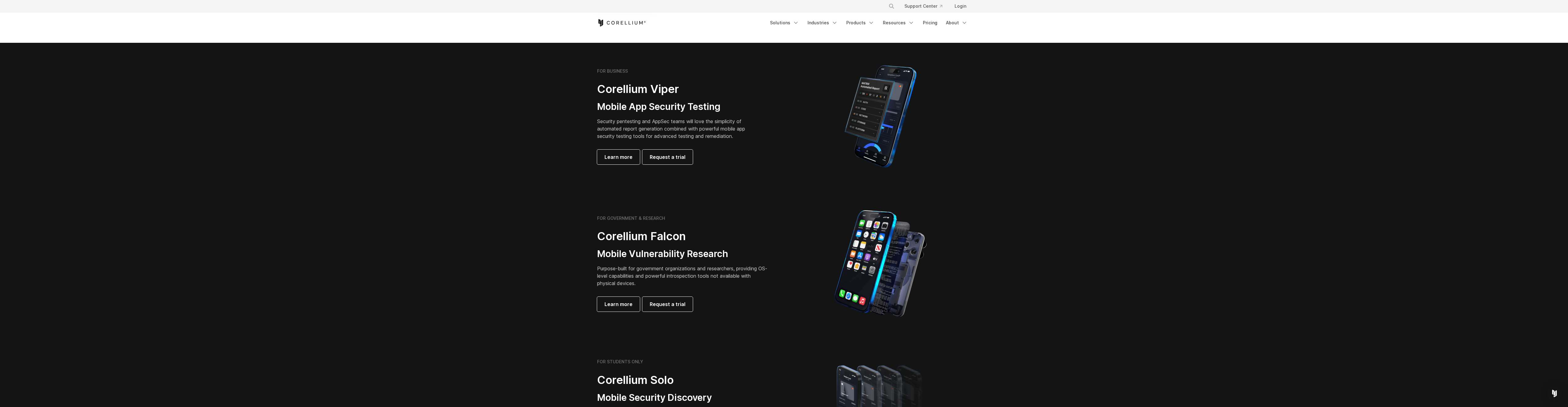
scroll to position [123, 0]
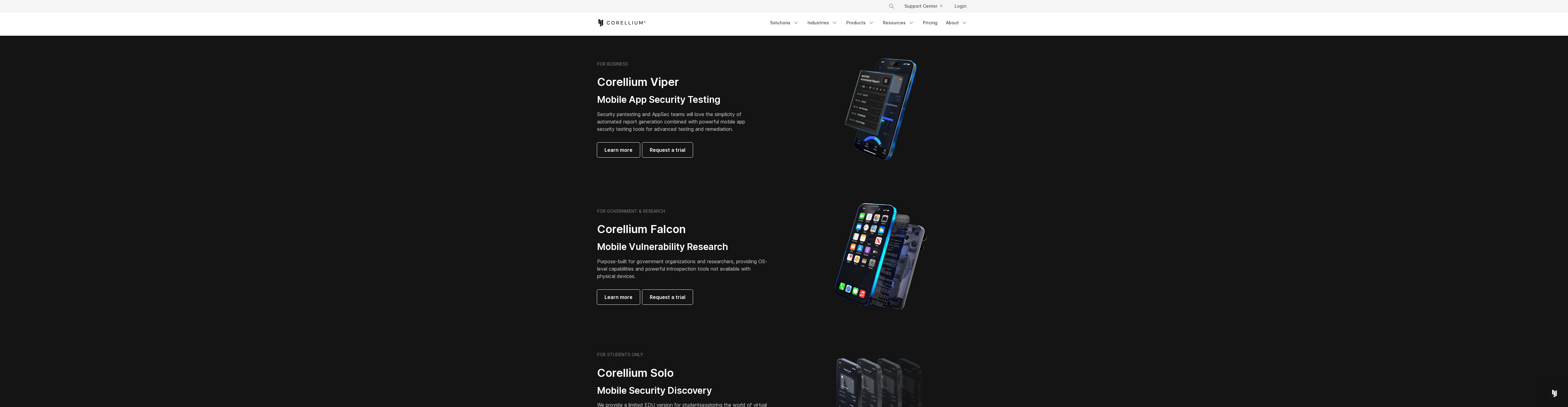
click at [905, 71] on img at bounding box center [881, 109] width 93 height 108
click at [906, 82] on img at bounding box center [881, 109] width 93 height 108
click at [898, 82] on img at bounding box center [881, 109] width 93 height 108
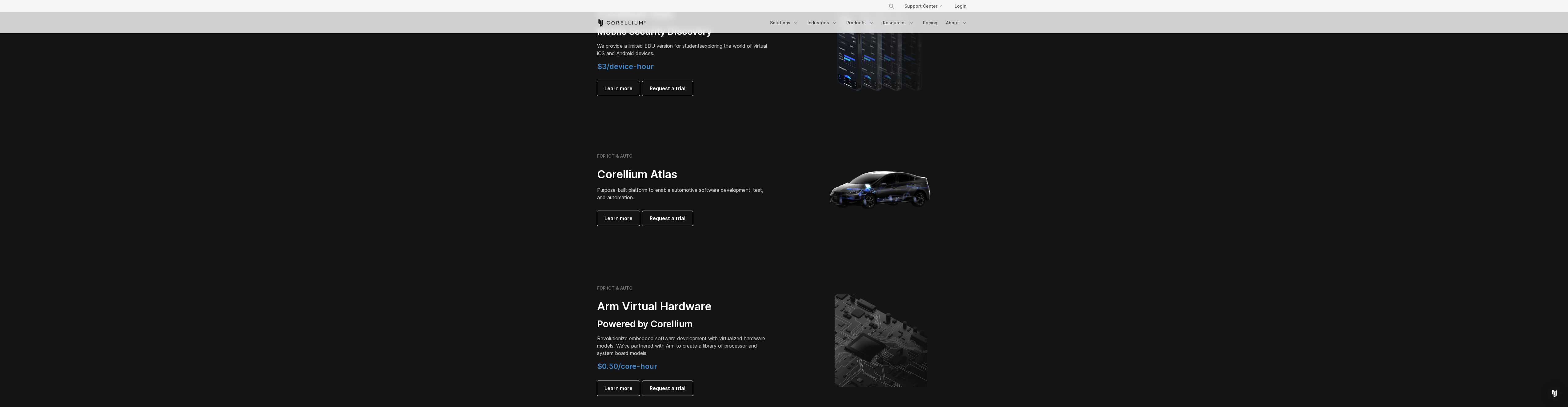
scroll to position [493, 0]
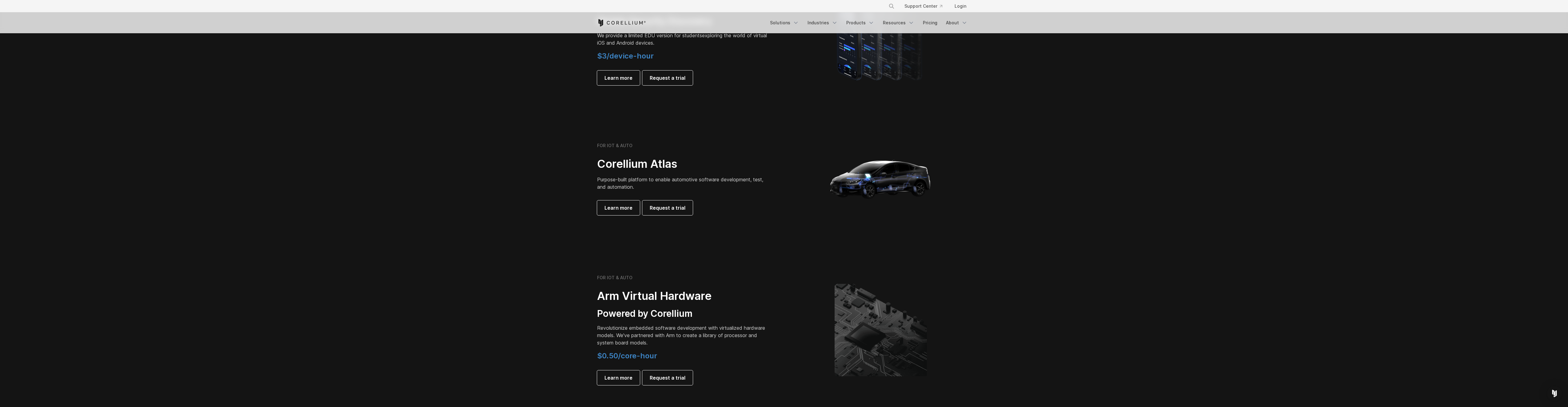
click at [891, 176] on img at bounding box center [881, 179] width 123 height 123
click at [894, 185] on img at bounding box center [881, 179] width 123 height 123
click at [889, 181] on img at bounding box center [881, 179] width 123 height 123
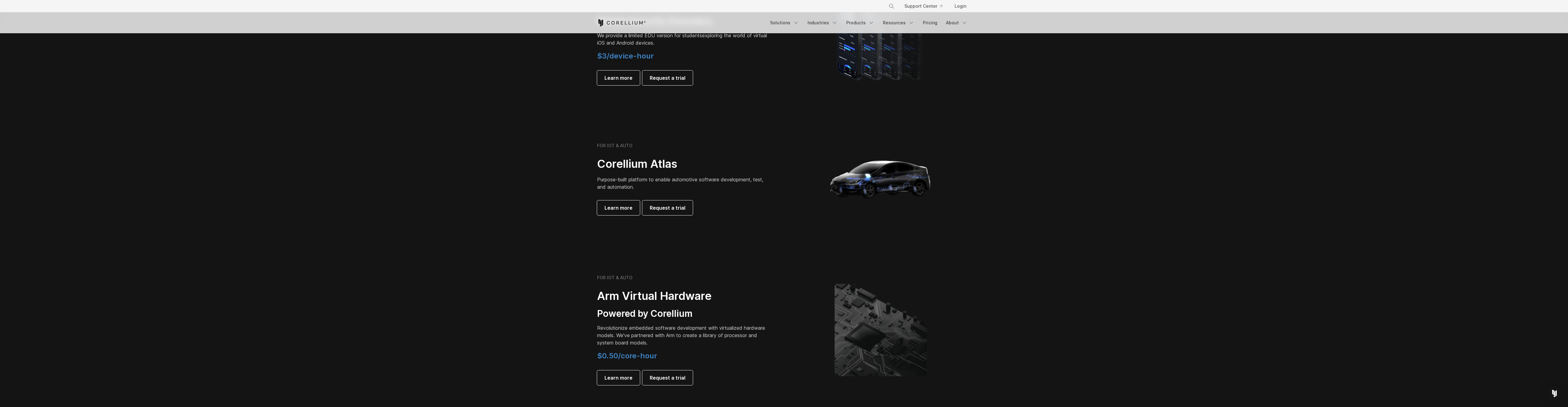
click at [889, 181] on img at bounding box center [881, 179] width 123 height 123
click at [897, 182] on img at bounding box center [881, 179] width 123 height 123
click at [899, 181] on img at bounding box center [881, 179] width 123 height 123
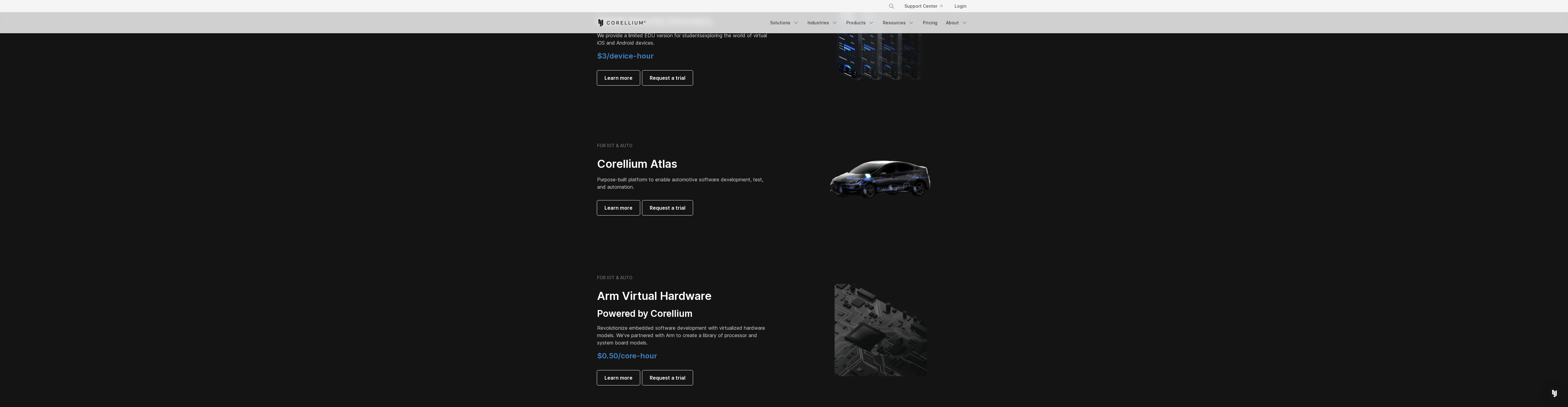
click at [899, 181] on img at bounding box center [881, 179] width 123 height 123
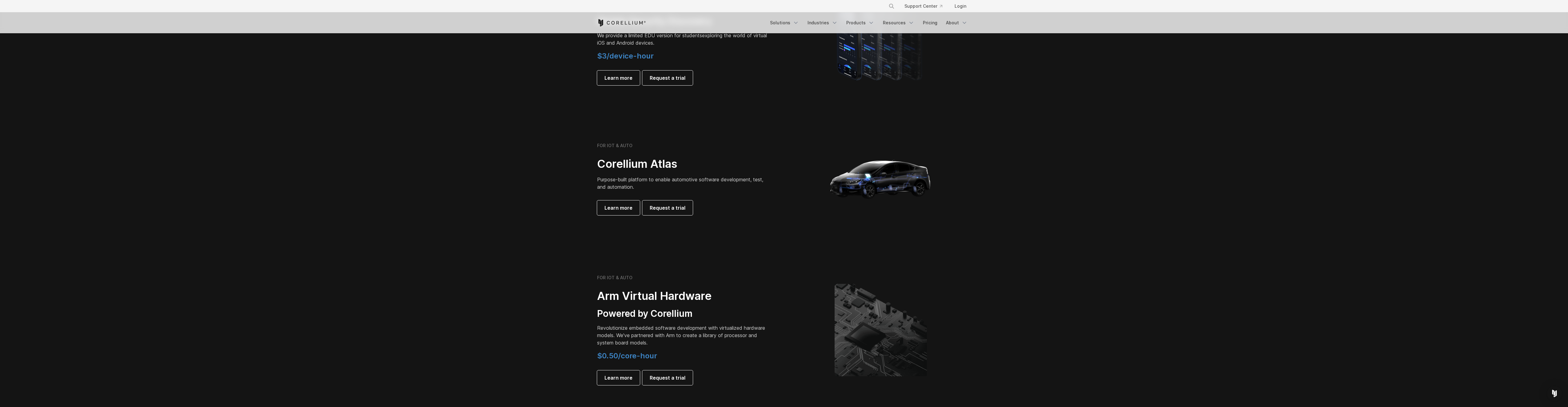
click at [896, 183] on img at bounding box center [881, 179] width 123 height 123
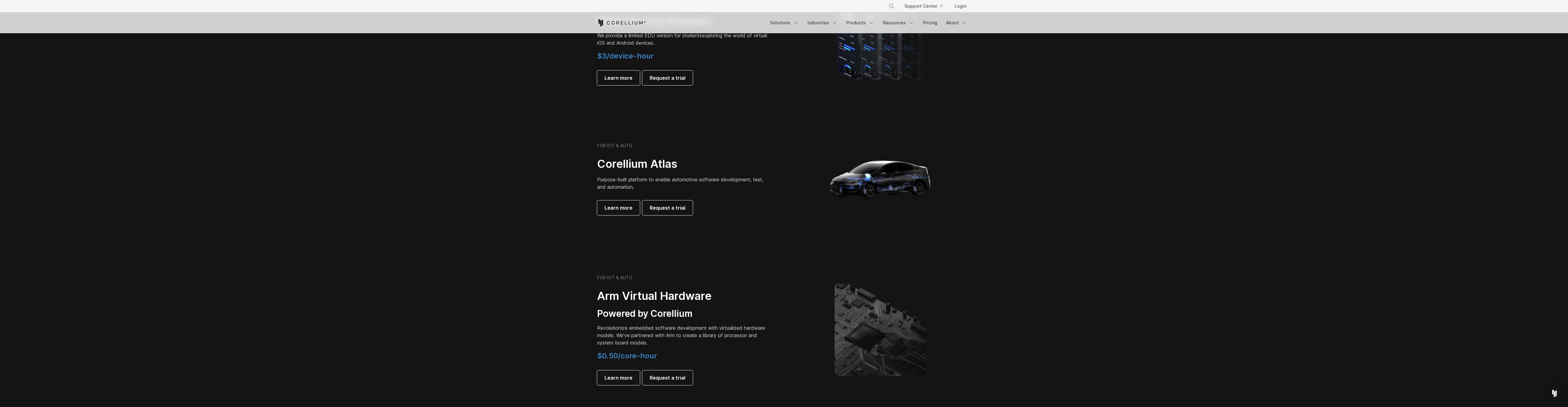
click at [903, 180] on img at bounding box center [881, 179] width 123 height 123
click at [900, 181] on img at bounding box center [881, 179] width 123 height 123
click at [894, 182] on img at bounding box center [881, 179] width 123 height 123
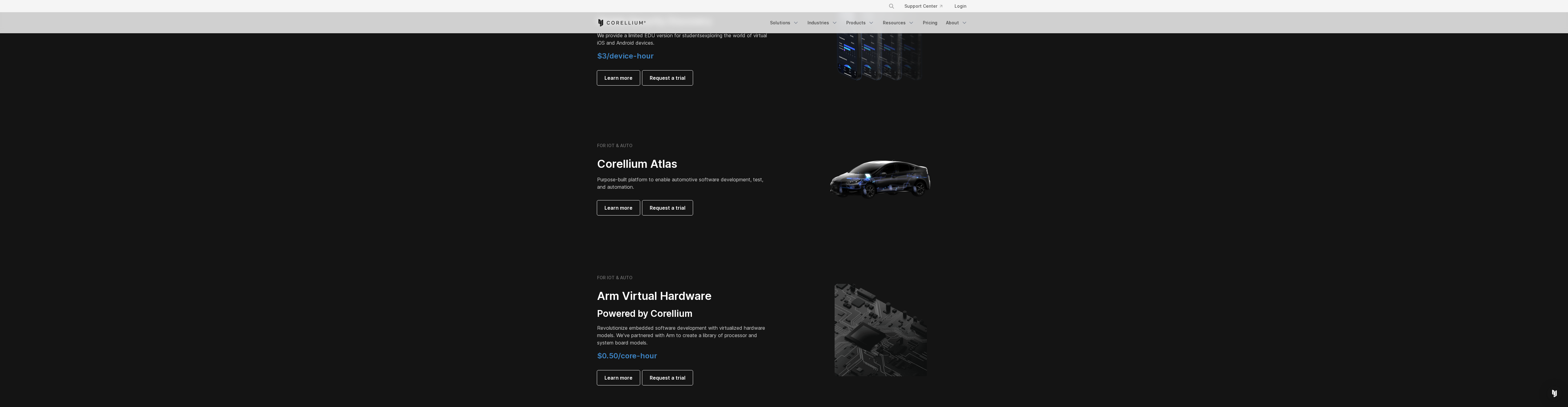
click at [894, 182] on img at bounding box center [881, 179] width 123 height 123
click at [902, 181] on img at bounding box center [881, 179] width 123 height 123
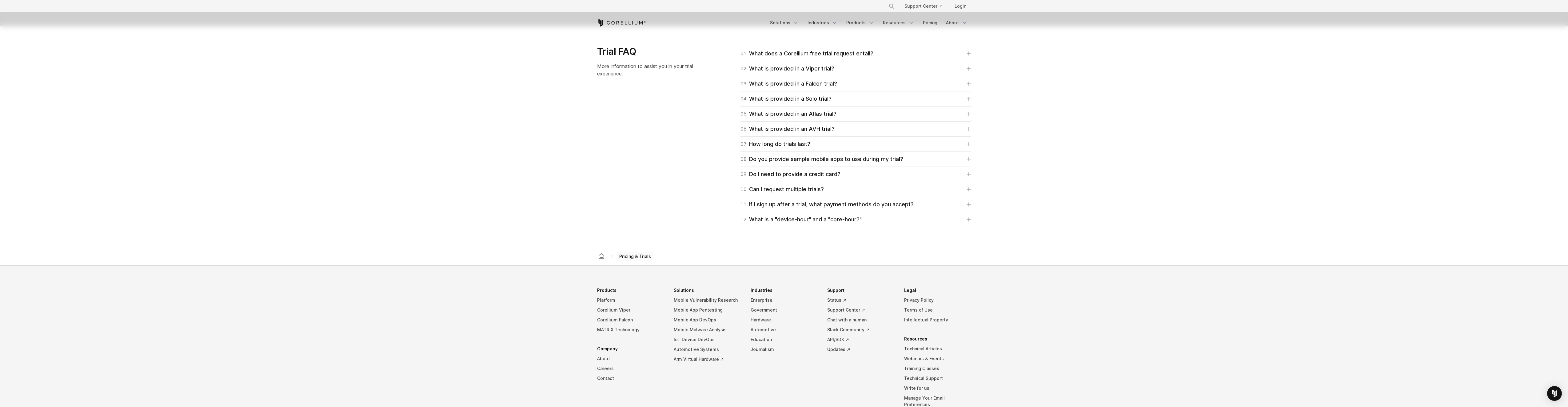
scroll to position [944, 0]
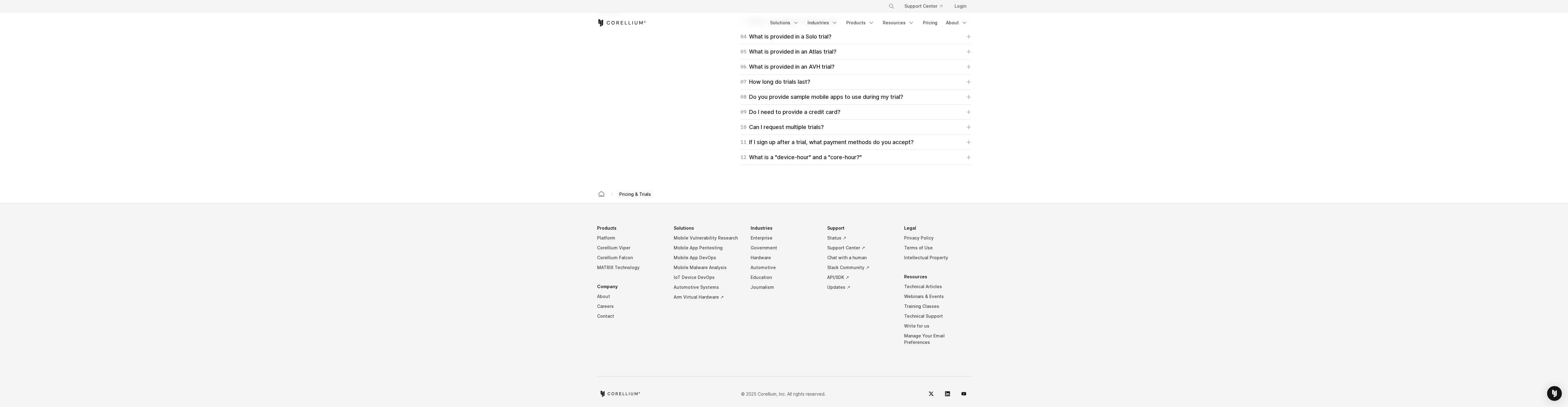
click at [1038, 222] on footer "Products Platform Corellium Viper Corellium Falcon MATRIX Technology Company Ab…" at bounding box center [784, 308] width 1568 height 210
click at [1035, 224] on footer "Products Platform Corellium Viper Corellium Falcon MATRIX Technology Company Ab…" at bounding box center [784, 308] width 1568 height 210
click at [1035, 279] on footer "Products Platform Corellium Viper Corellium Falcon MATRIX Technology Company Ab…" at bounding box center [784, 308] width 1568 height 210
click at [1021, 275] on footer "Products Platform Corellium Viper Corellium Falcon MATRIX Technology Company Ab…" at bounding box center [784, 308] width 1568 height 210
click at [1017, 257] on footer "Products Platform Corellium Viper Corellium Falcon MATRIX Technology Company Ab…" at bounding box center [784, 308] width 1568 height 210
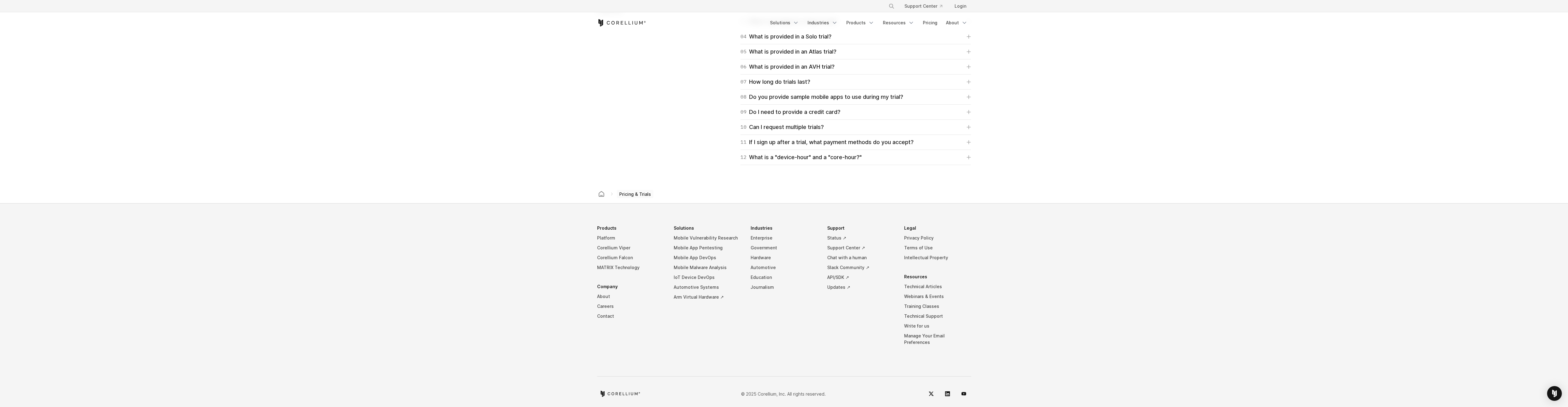
click at [1044, 236] on footer "Products Platform Corellium Viper Corellium Falcon MATRIX Technology Company Ab…" at bounding box center [784, 308] width 1568 height 210
click at [612, 271] on link "MATRIX Technology" at bounding box center [631, 267] width 67 height 10
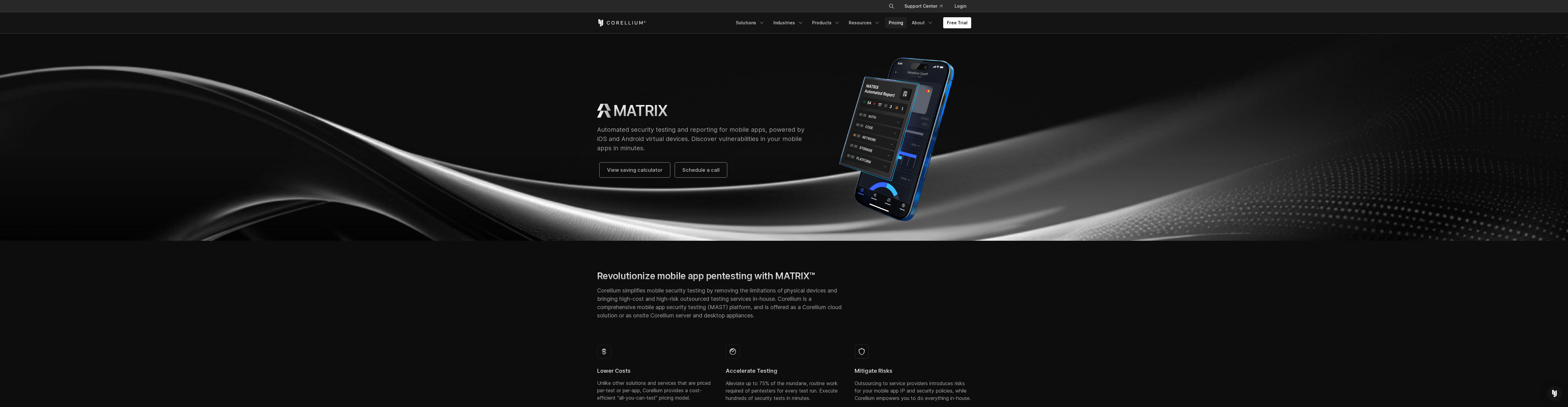
click at [895, 23] on link "Pricing" at bounding box center [896, 23] width 22 height 11
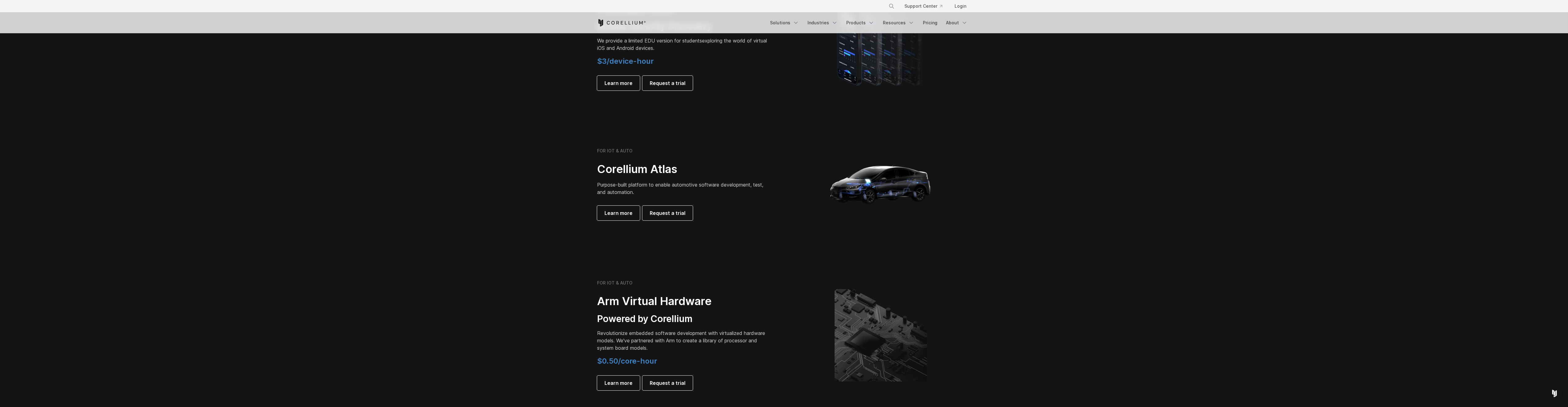
scroll to position [523, 0]
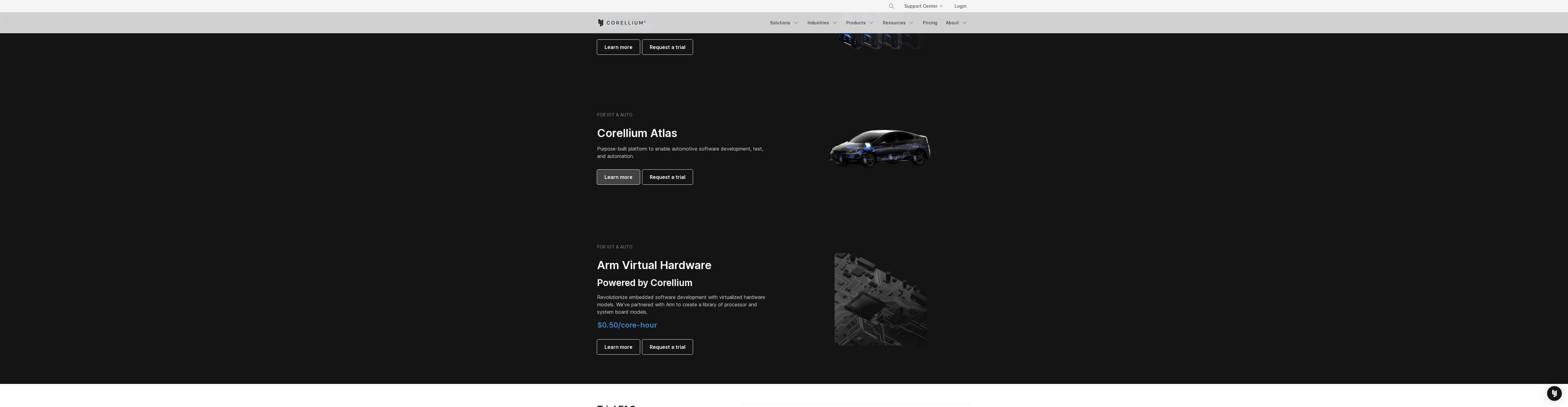
click at [630, 175] on span "Learn more" at bounding box center [618, 177] width 28 height 7
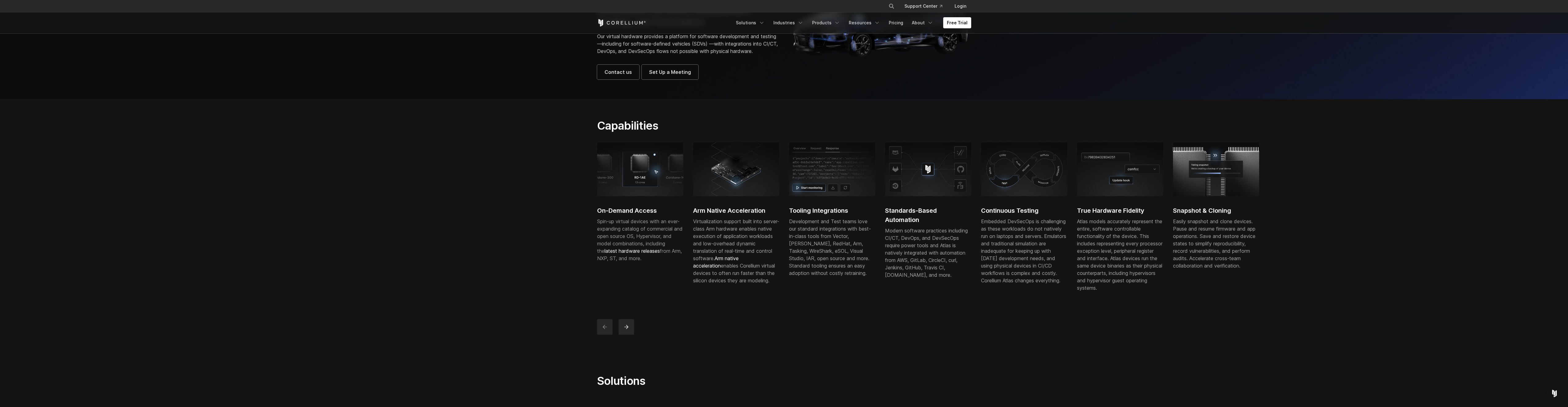
scroll to position [93, 0]
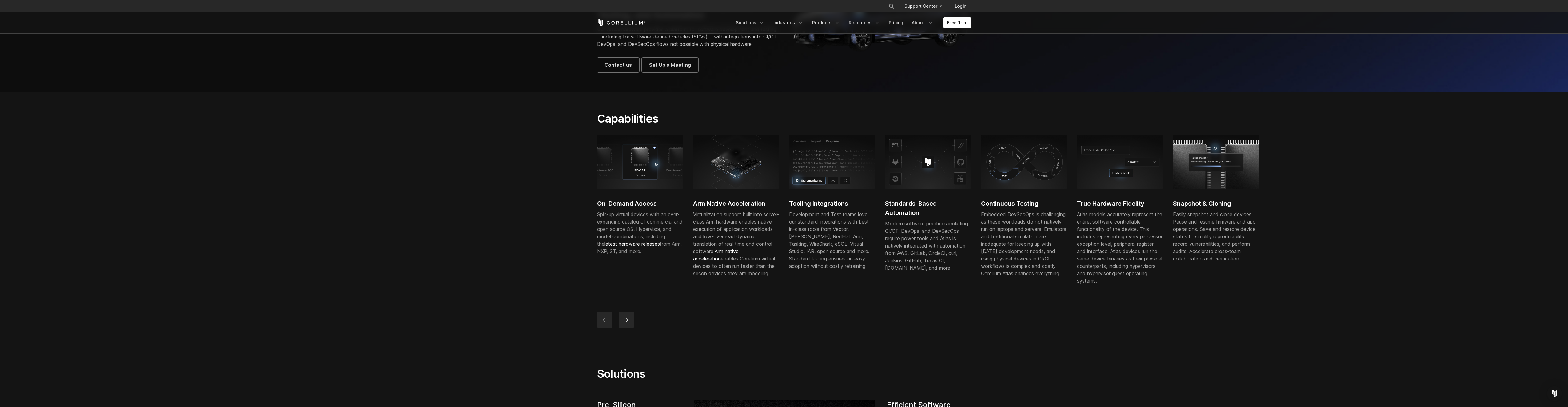
click at [926, 211] on h2 "Standards-Based Automation" at bounding box center [928, 208] width 86 height 18
click at [931, 242] on div "Modern software practices including CI/CT, DevOps, and DevSecOps require power …" at bounding box center [928, 246] width 86 height 52
click at [929, 238] on div "Modern software practices including CI/CT, DevOps, and DevSecOps require power …" at bounding box center [928, 246] width 86 height 52
click at [920, 259] on div "Modern software practices including CI/CT, DevOps, and DevSecOps require power …" at bounding box center [928, 246] width 86 height 52
click at [1036, 248] on div "Embedded DevSecOps is challenging as these workloads do not natively run on lap…" at bounding box center [1024, 244] width 86 height 66
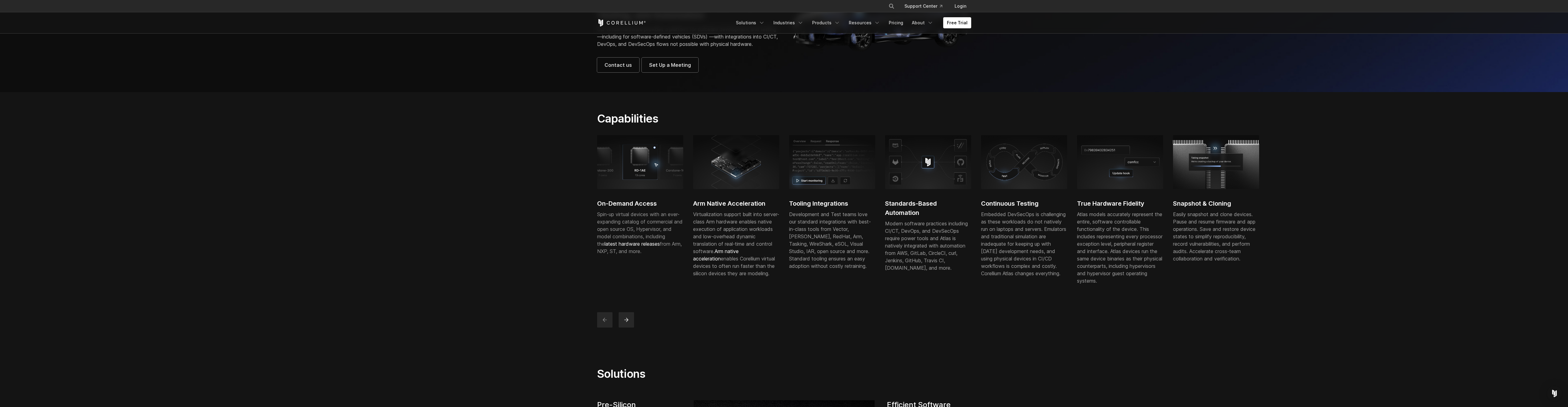
click at [1124, 249] on p "Atlas models accurately represent the entire, software controllable functionali…" at bounding box center [1120, 247] width 86 height 74
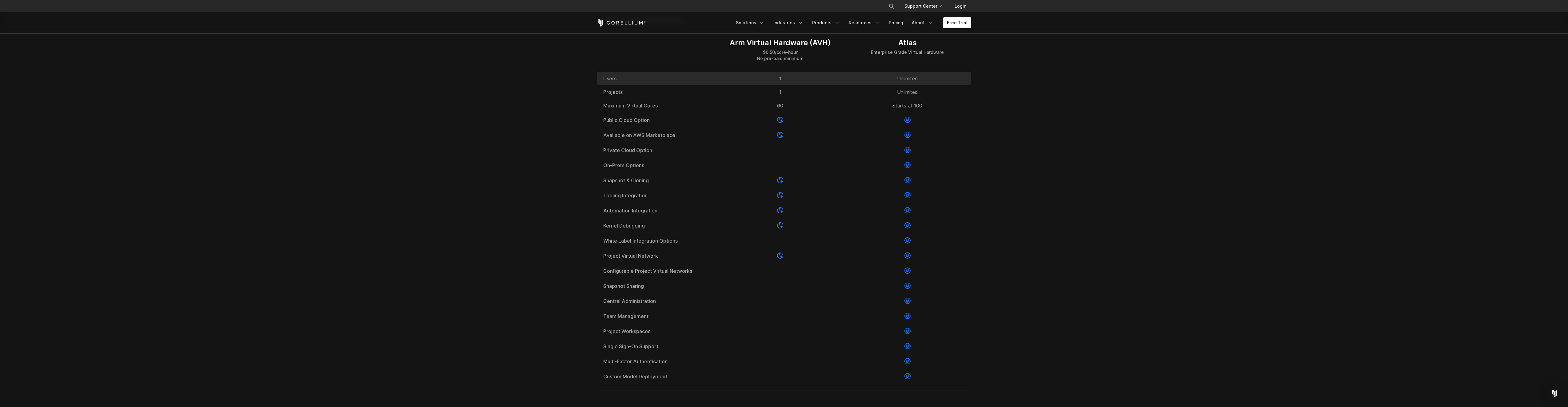
scroll to position [868, 0]
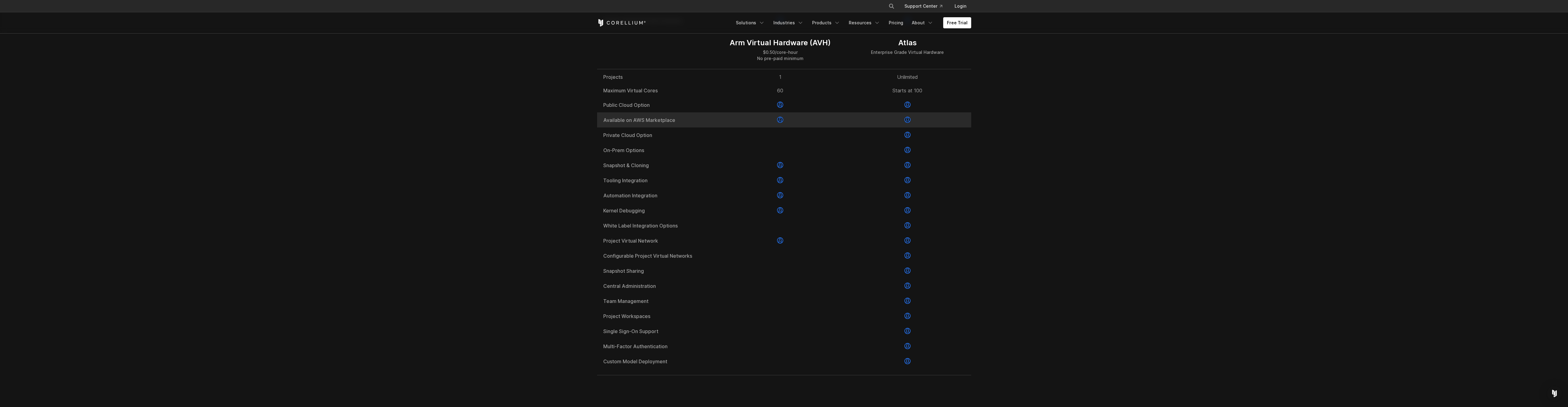
click at [908, 123] on icon at bounding box center [908, 120] width 6 height 6
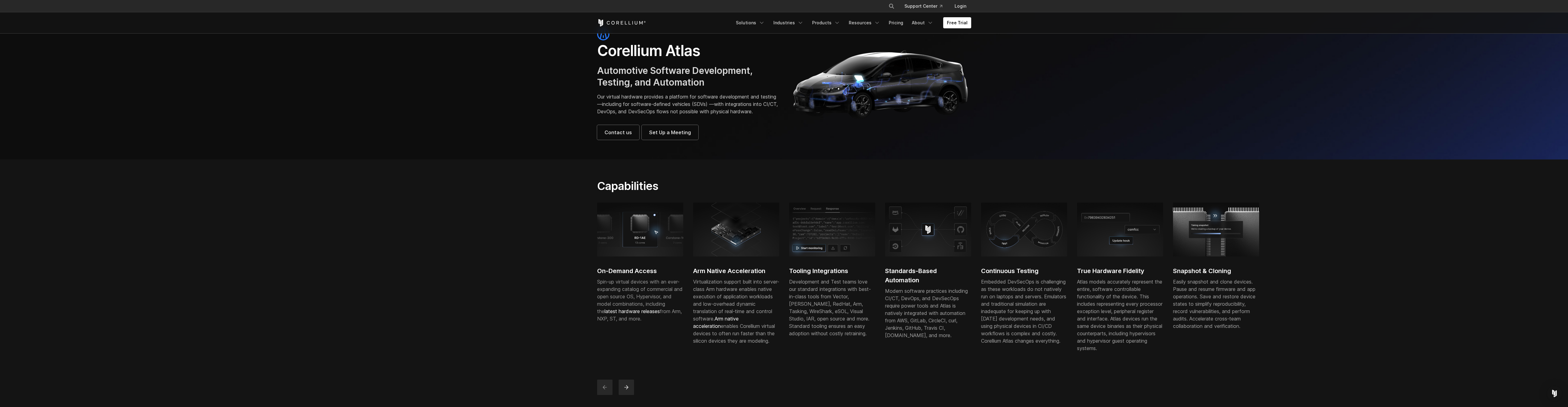
scroll to position [0, 0]
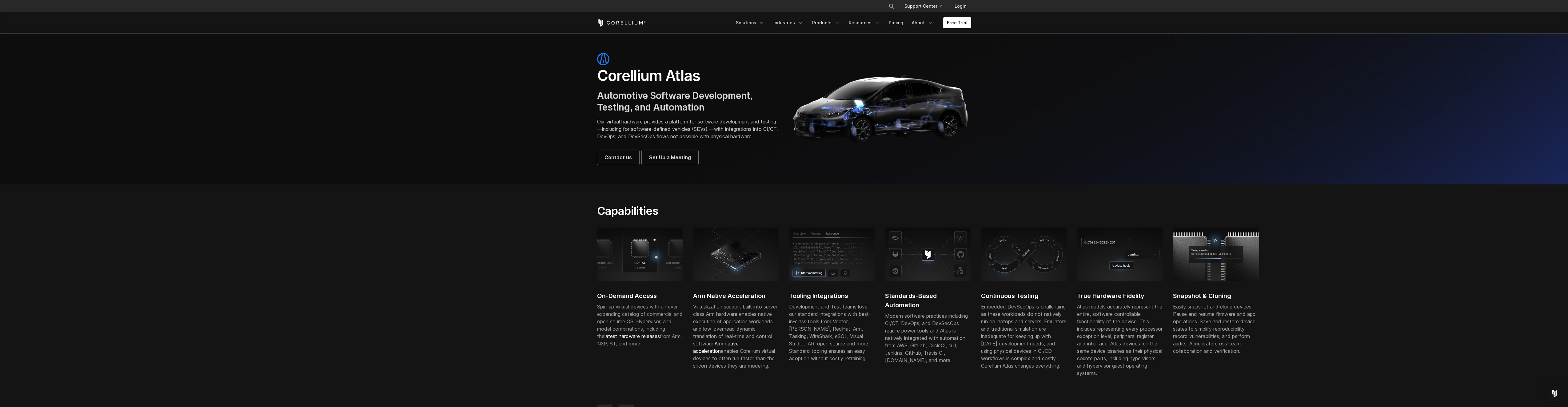
click at [1217, 263] on img at bounding box center [1216, 254] width 86 height 54
click at [653, 257] on img at bounding box center [640, 254] width 86 height 54
click at [922, 20] on link "About" at bounding box center [923, 23] width 29 height 11
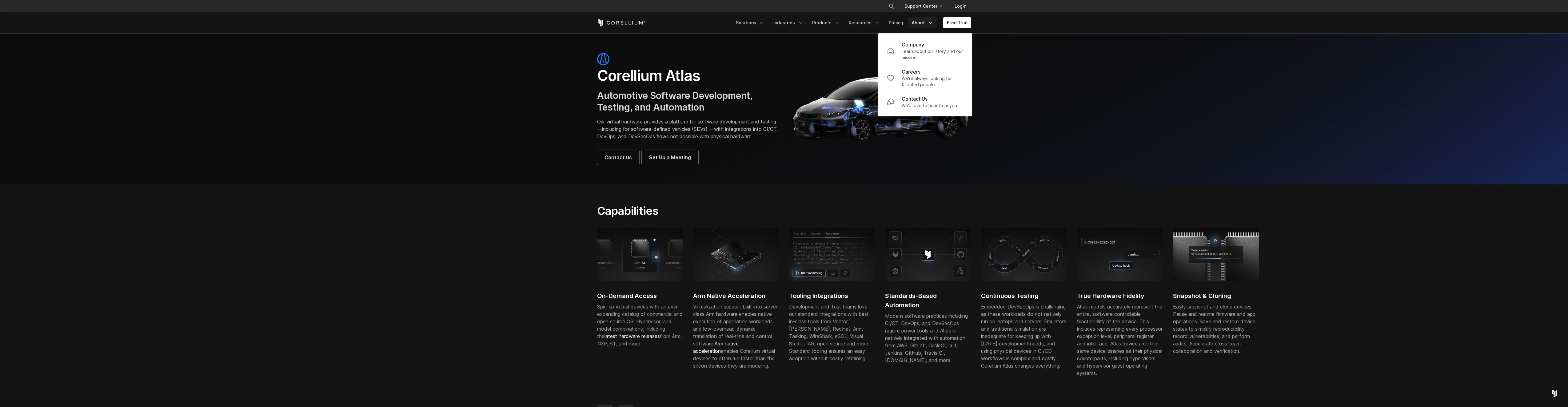
click at [1055, 25] on header "× Search our site... Support Center Login" at bounding box center [784, 16] width 1568 height 34
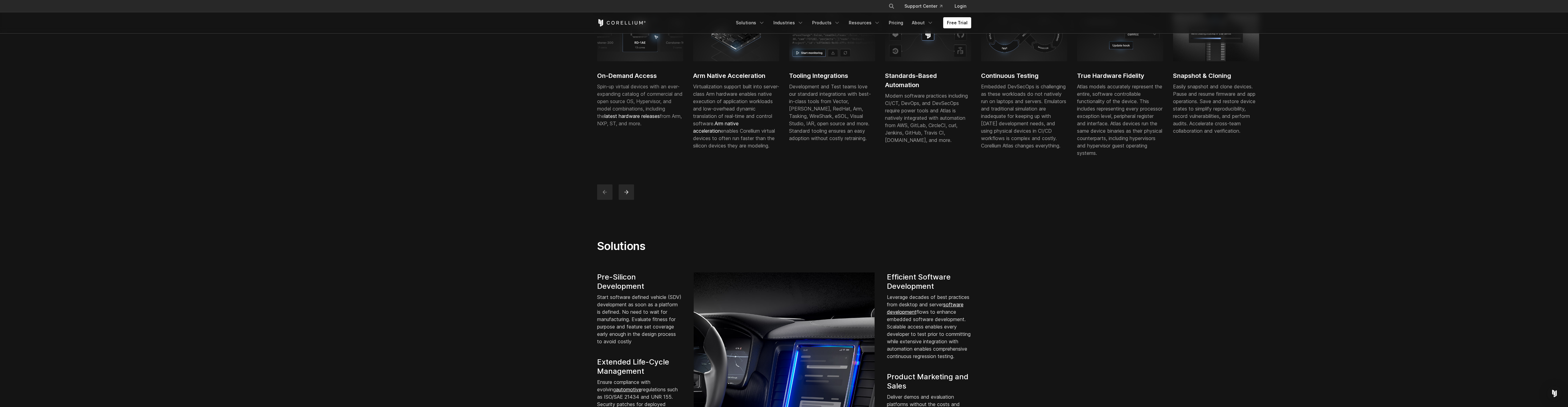
scroll to position [246, 0]
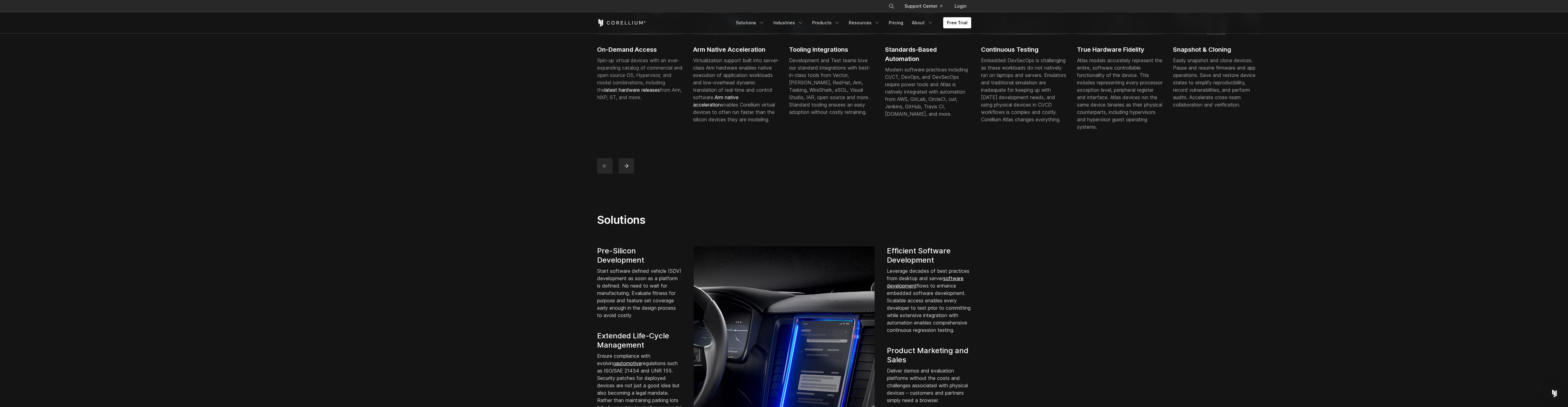
click at [1209, 98] on div "Easily snapshot and clone devices. Pause and resume firmware and app operations…" at bounding box center [1216, 82] width 86 height 52
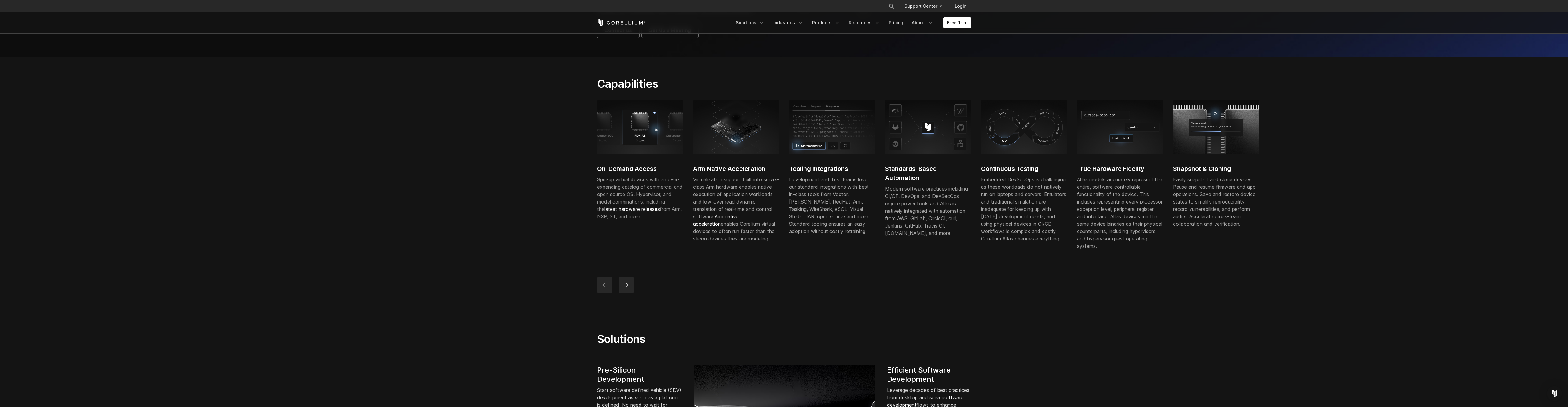
scroll to position [0, 0]
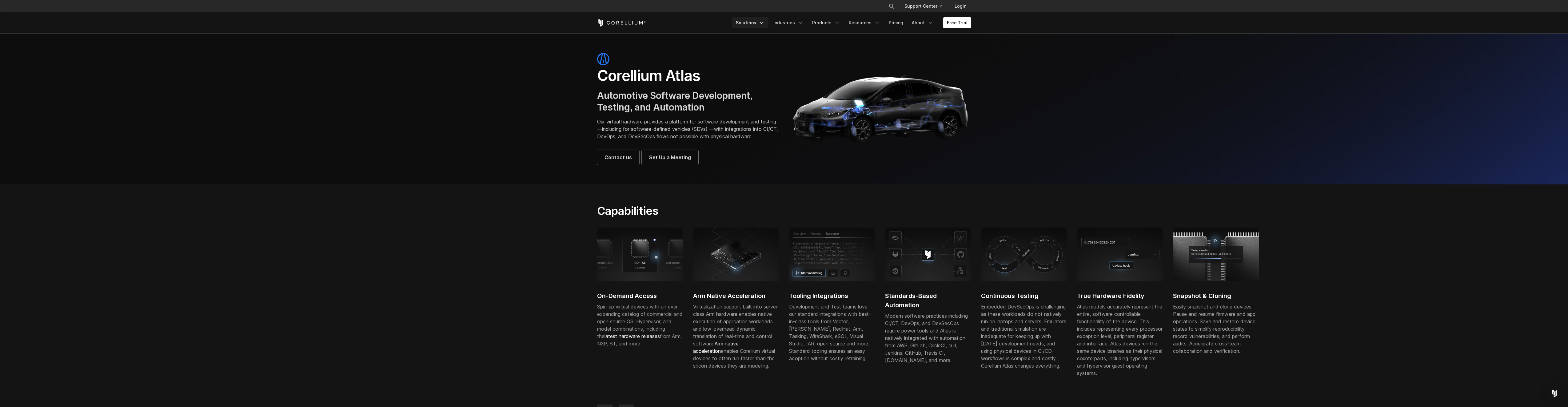
click at [765, 21] on icon "Navigation Menu" at bounding box center [761, 23] width 6 height 6
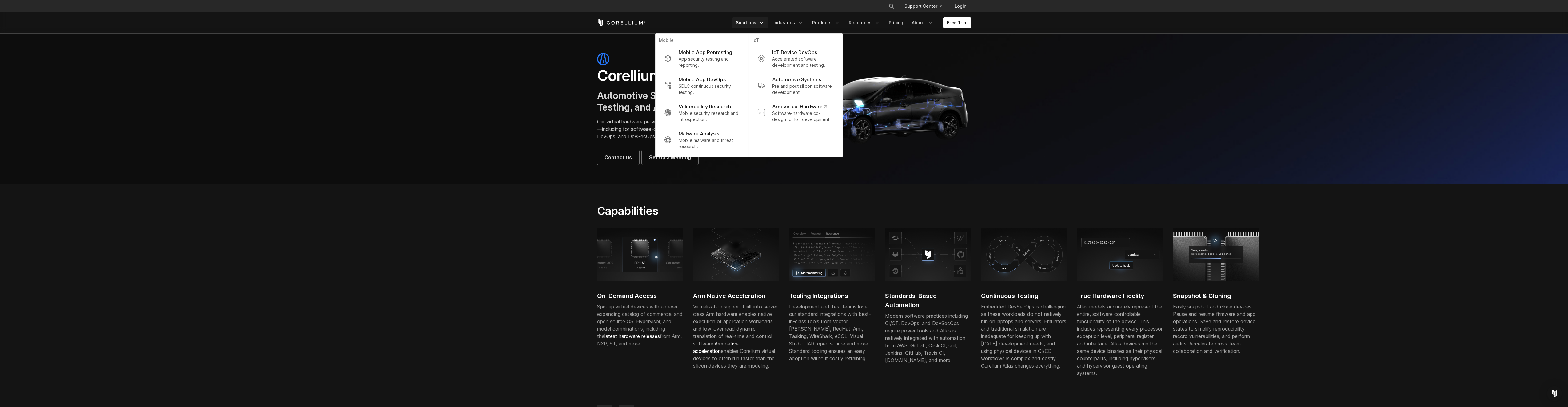
click at [719, 21] on div "Free Trial" at bounding box center [665, 23] width 135 height 7
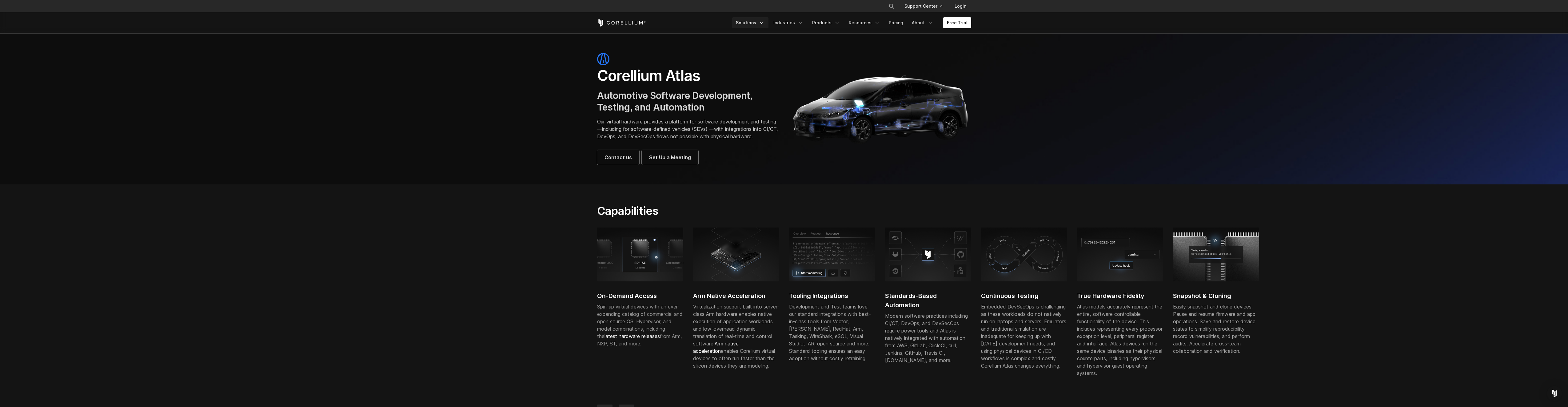
click at [765, 19] on icon "Navigation Menu" at bounding box center [761, 23] width 6 height 6
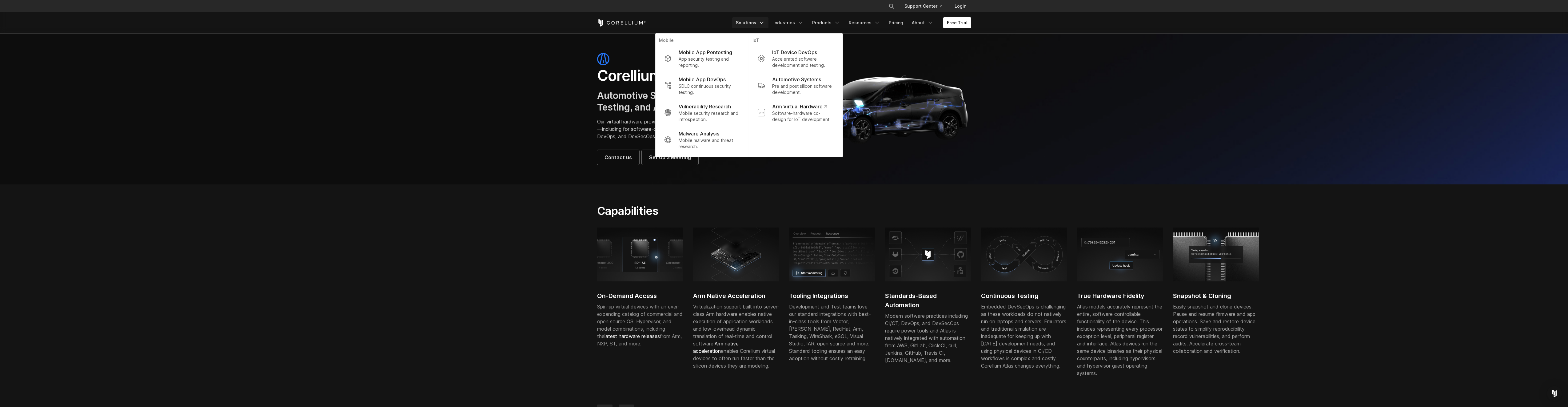
click at [710, 21] on div "Free Trial" at bounding box center [665, 23] width 135 height 7
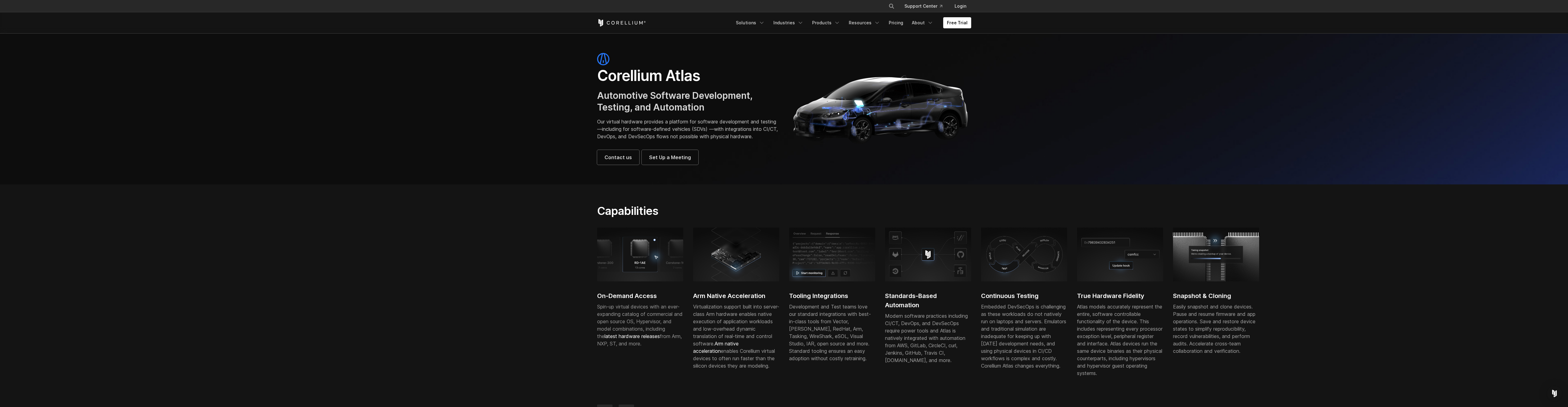
click at [829, 342] on div "Development and Test teams love our standard integrations with best-in-class to…" at bounding box center [832, 332] width 86 height 59
click at [880, 21] on icon "Navigation Menu" at bounding box center [877, 23] width 6 height 6
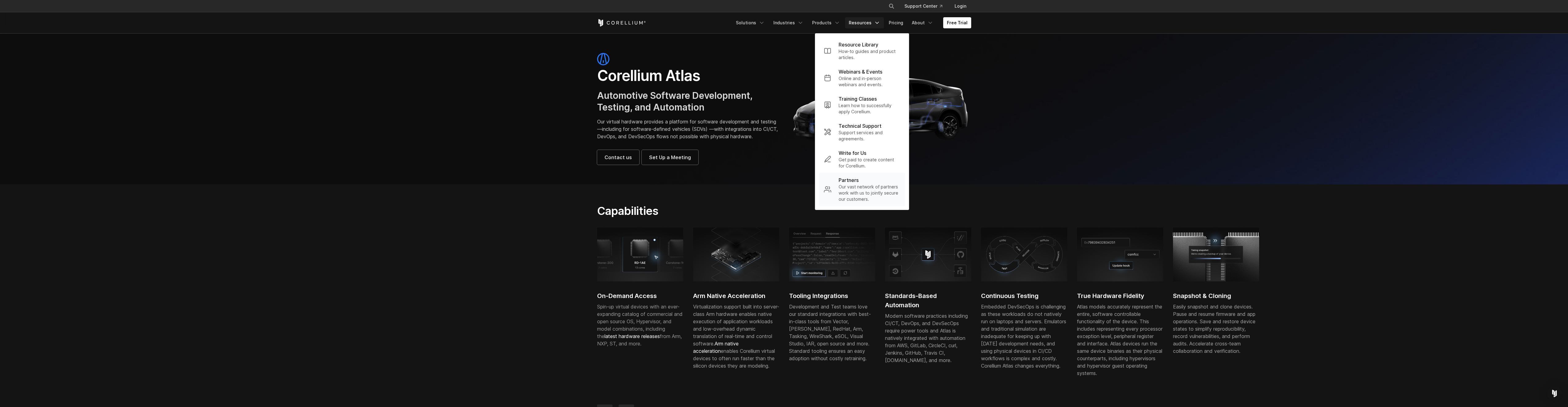
click at [854, 193] on p "Our vast network of partners work with us to jointly secure our customers." at bounding box center [869, 193] width 61 height 18
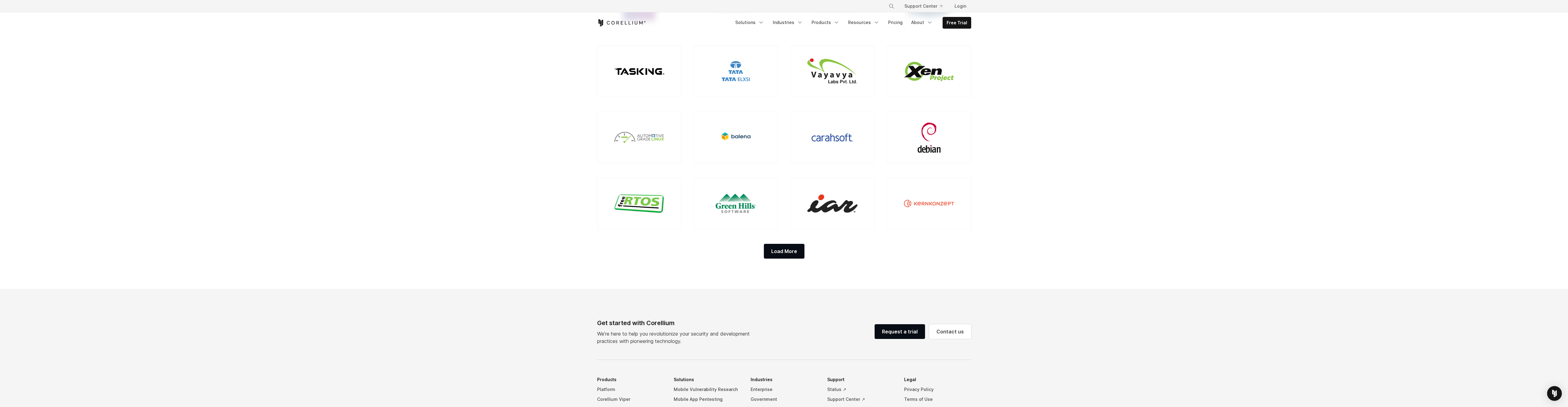
scroll to position [493, 0]
click at [790, 246] on div "Load More" at bounding box center [784, 249] width 41 height 15
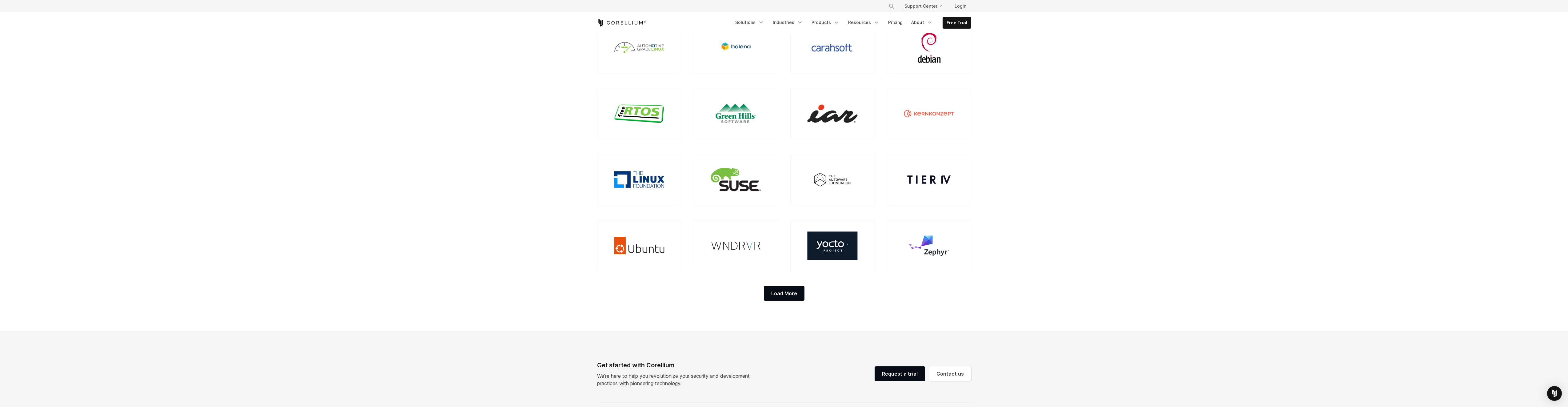
scroll to position [585, 0]
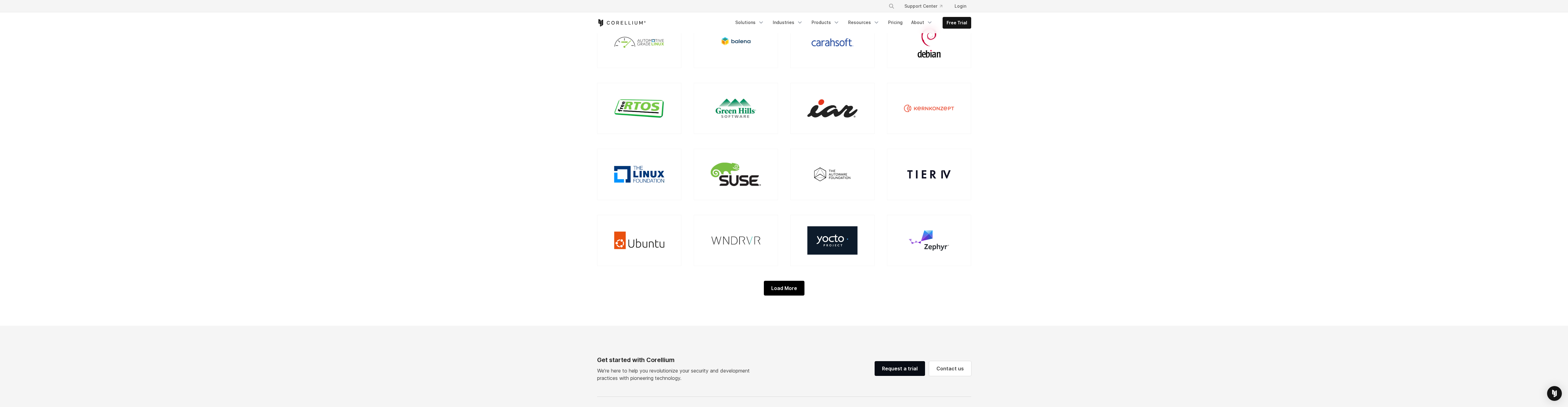
click at [788, 291] on div "Load More" at bounding box center [784, 288] width 41 height 15
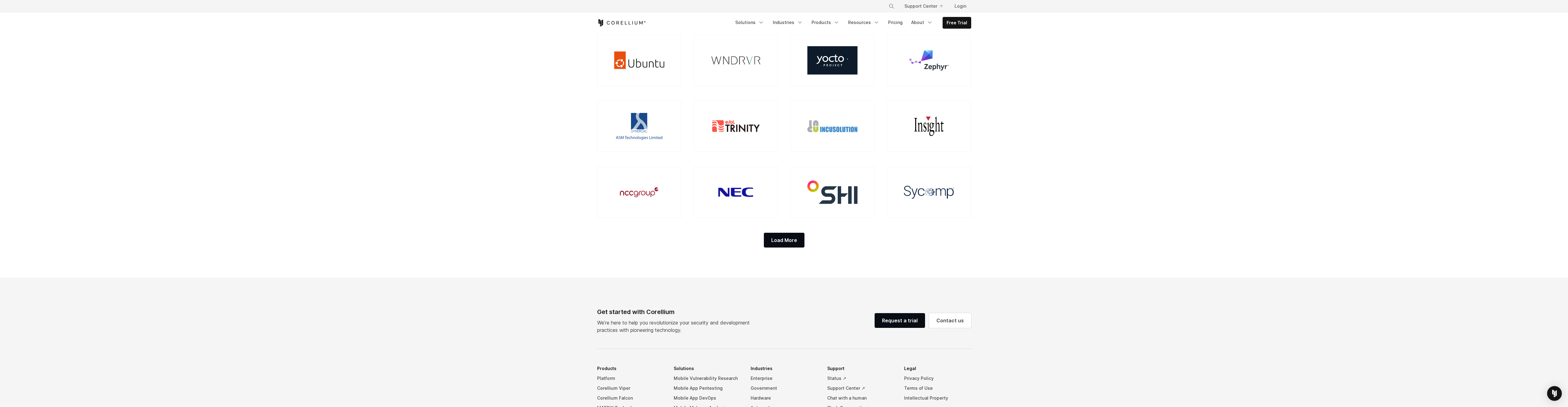
scroll to position [770, 0]
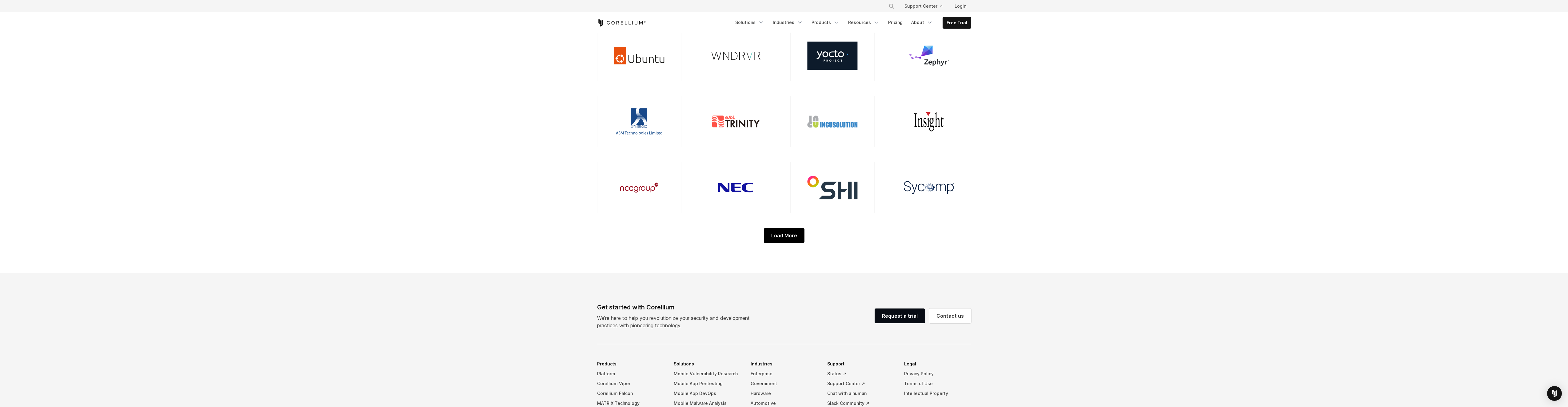
click at [781, 239] on div "Load More" at bounding box center [784, 235] width 41 height 15
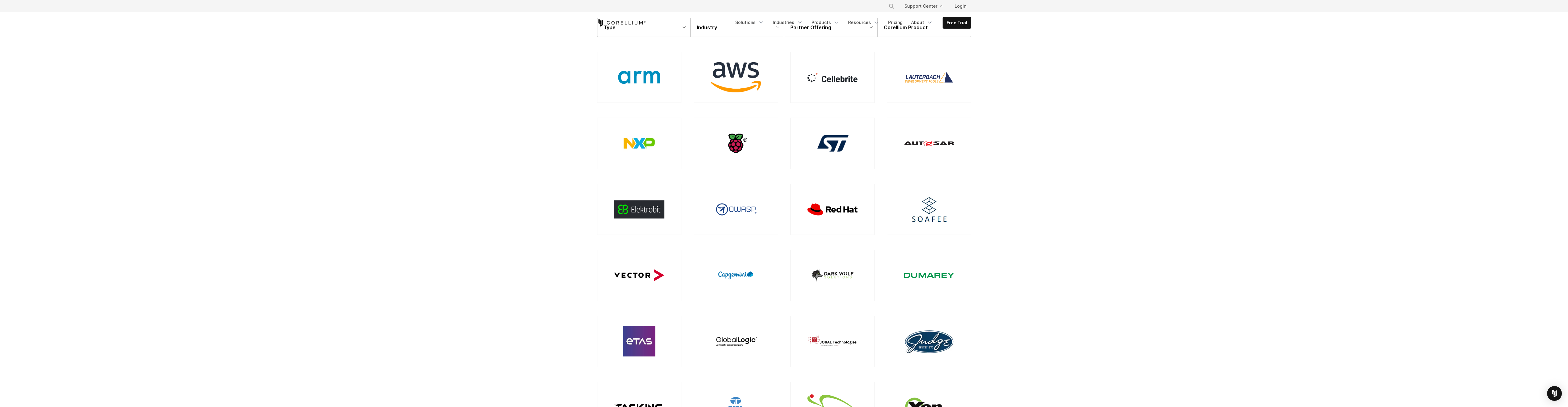
scroll to position [0, 0]
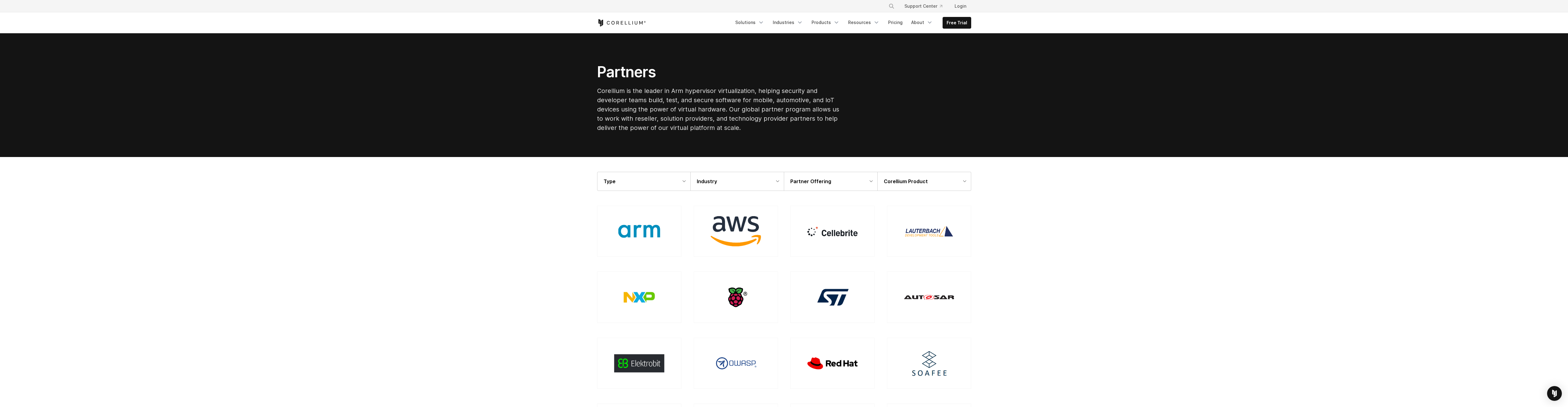
click at [638, 186] on div "Type" at bounding box center [643, 182] width 93 height 18
click at [634, 218] on label "Tools Partner" at bounding box center [626, 219] width 31 height 7
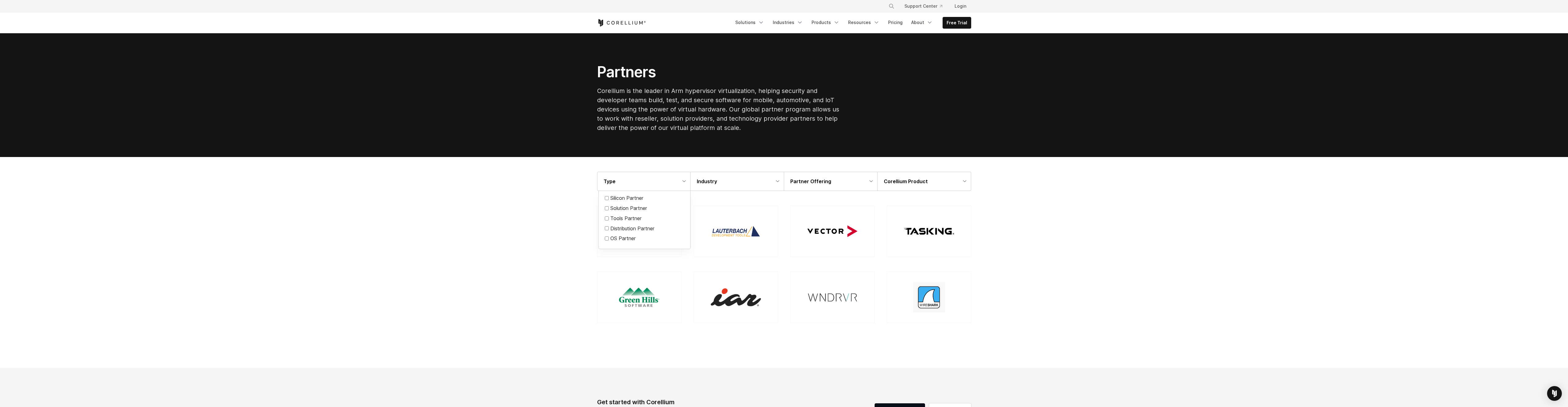
click at [492, 218] on div at bounding box center [784, 203] width 1568 height 407
click at [1107, 197] on section "Type IP Partner Silicon Partner Solution Partner Tools Partner Distribution Par…" at bounding box center [784, 262] width 1568 height 210
click at [499, 183] on div "Type IP Partner Silicon Partner Solution Partner Tools Partner Distribution Par…" at bounding box center [784, 181] width 1568 height 19
click at [828, 181] on strong "Partner Offering" at bounding box center [810, 182] width 41 height 6
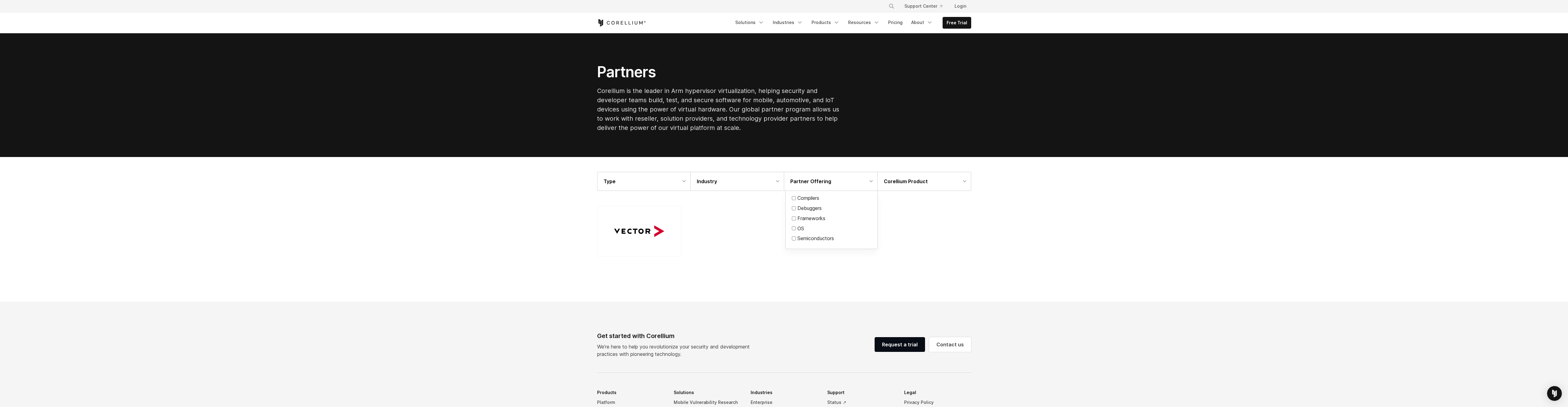
click at [937, 220] on div at bounding box center [784, 203] width 1568 height 407
click at [652, 230] on img at bounding box center [639, 231] width 50 height 12
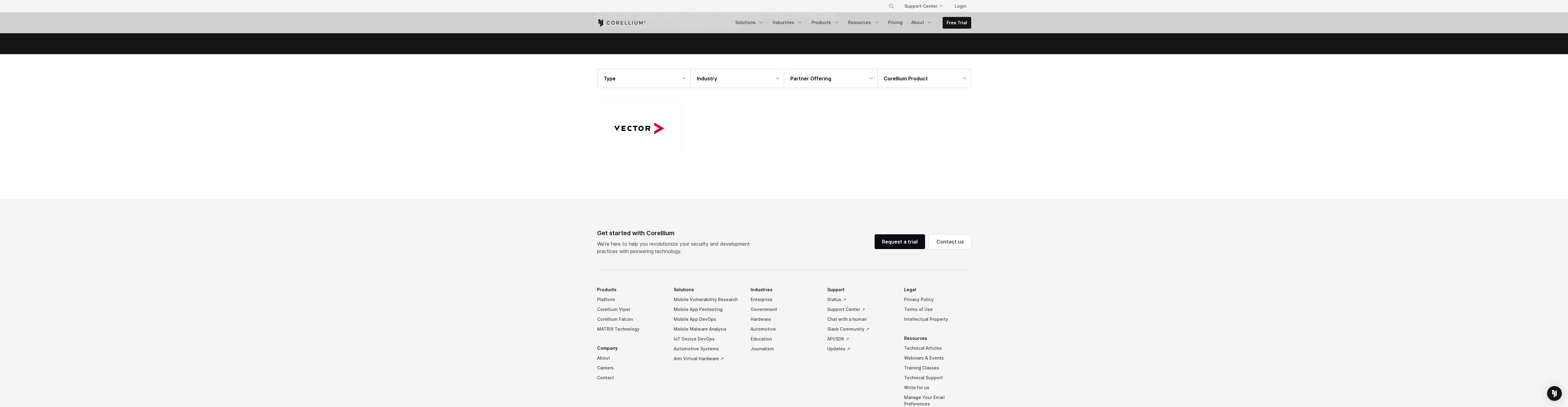
scroll to position [10, 0]
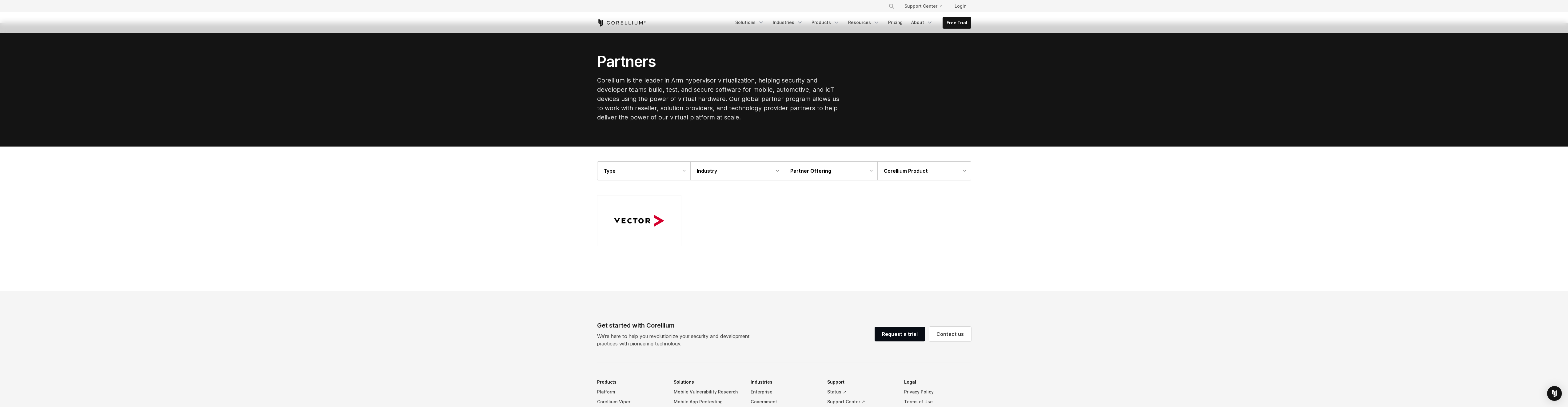
click at [869, 171] on div "Partner Offering" at bounding box center [830, 171] width 93 height 18
click at [682, 172] on div "Type" at bounding box center [643, 171] width 93 height 18
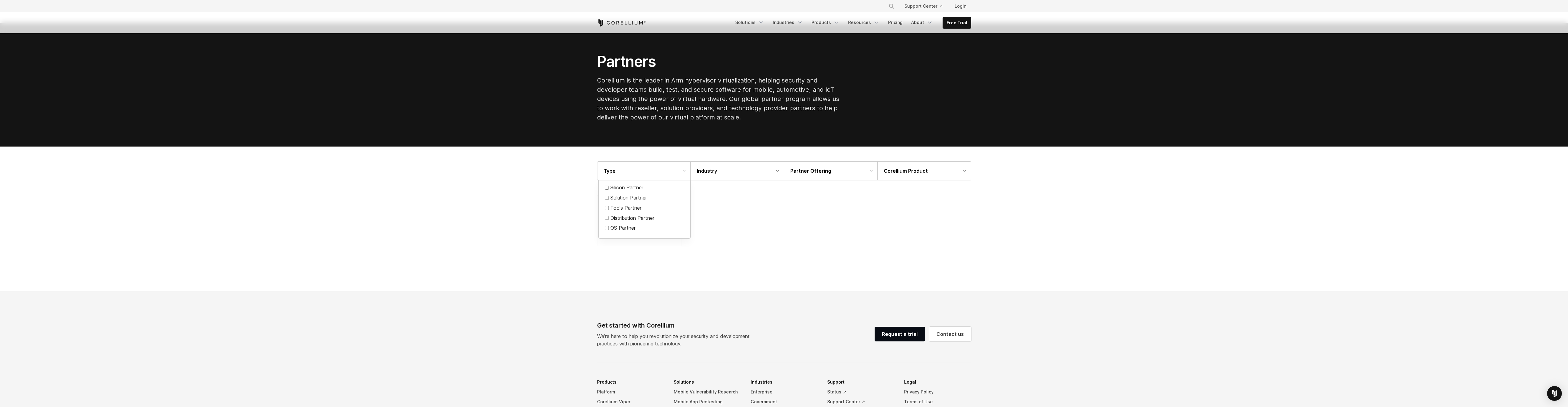
click at [870, 168] on div "Partner Offering" at bounding box center [830, 171] width 93 height 18
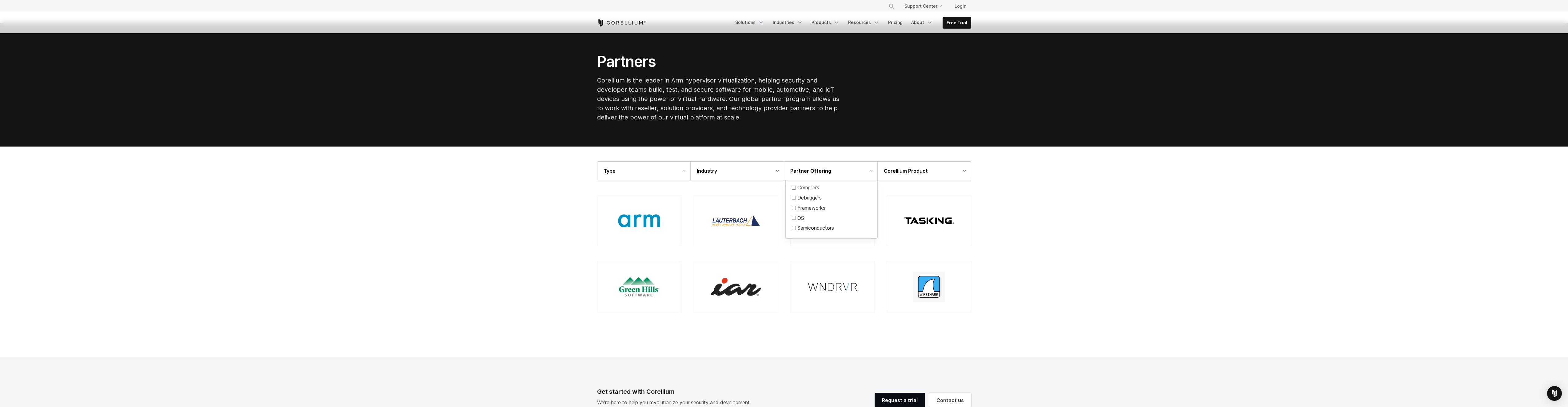
click at [1080, 202] on section "Type IP Partner Silicon Partner Solution Partner Tools Partner Distribution Par…" at bounding box center [784, 252] width 1568 height 210
click at [872, 171] on icon at bounding box center [871, 171] width 4 height 2
click at [727, 294] on div at bounding box center [784, 203] width 1568 height 407
click at [747, 284] on img at bounding box center [735, 287] width 50 height 18
click at [874, 169] on div "Partner Offering" at bounding box center [830, 171] width 93 height 18
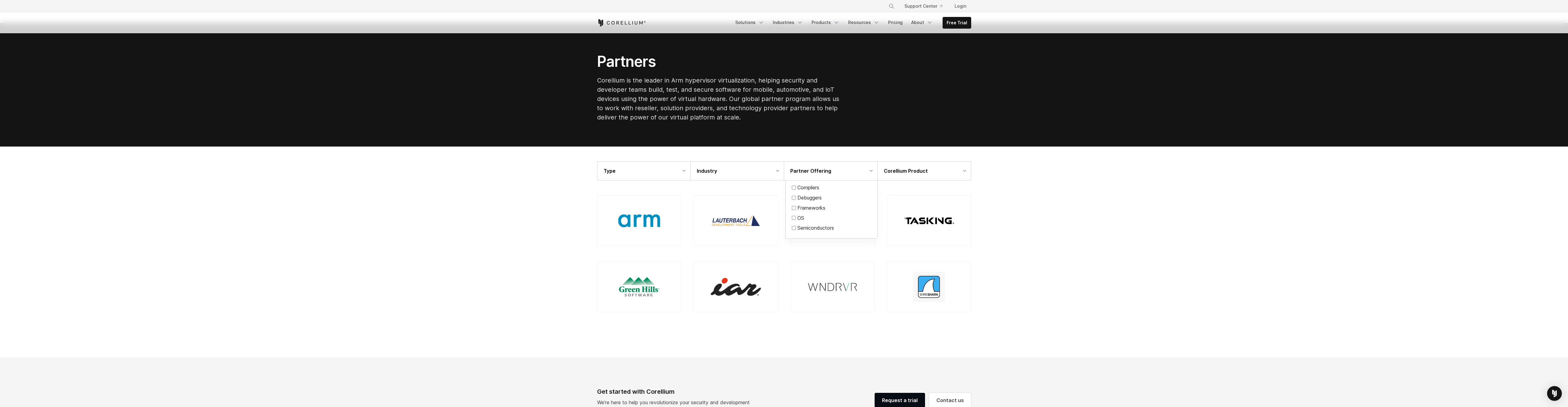
click at [821, 205] on label "Frameworks" at bounding box center [811, 208] width 28 height 7
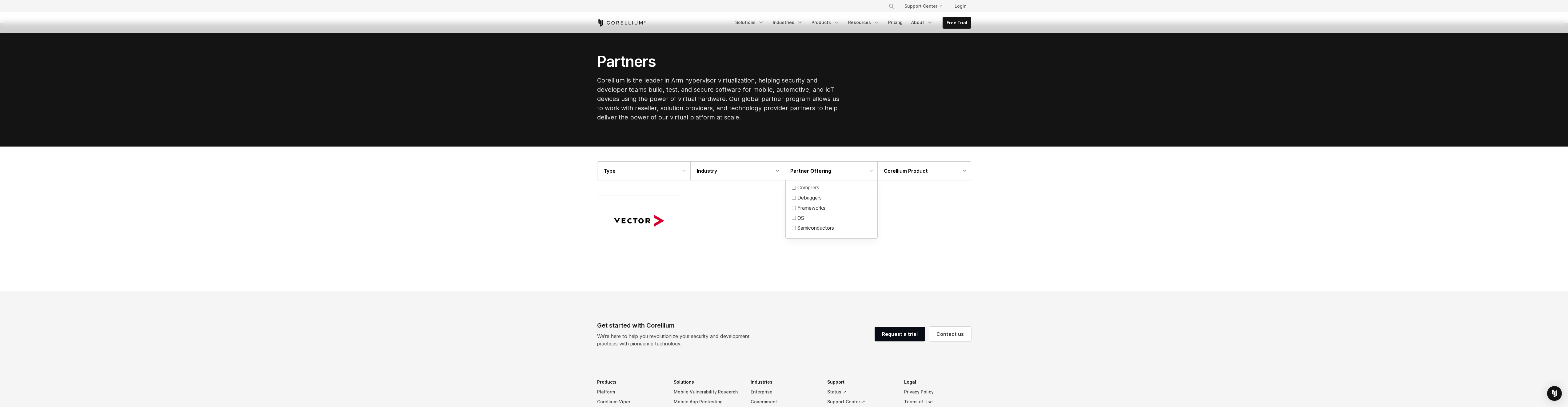
click at [1041, 200] on section "Type IP Partner Silicon Partner Solution Partner Tools Partner Distribution Par…" at bounding box center [784, 219] width 1568 height 144
click at [683, 175] on div "Type" at bounding box center [643, 171] width 93 height 18
click at [684, 173] on div "Type" at bounding box center [643, 171] width 93 height 18
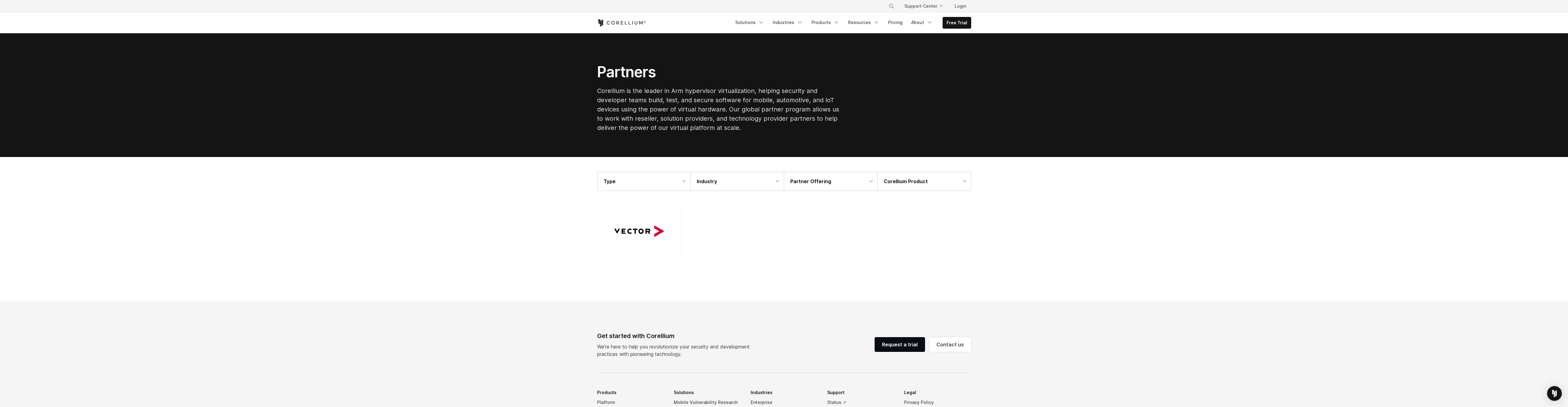
click at [687, 180] on div "Type" at bounding box center [643, 182] width 93 height 18
click at [872, 182] on icon at bounding box center [871, 181] width 3 height 2
click at [1085, 191] on div at bounding box center [784, 203] width 1568 height 407
click at [872, 183] on div "Partner Offering" at bounding box center [830, 182] width 93 height 18
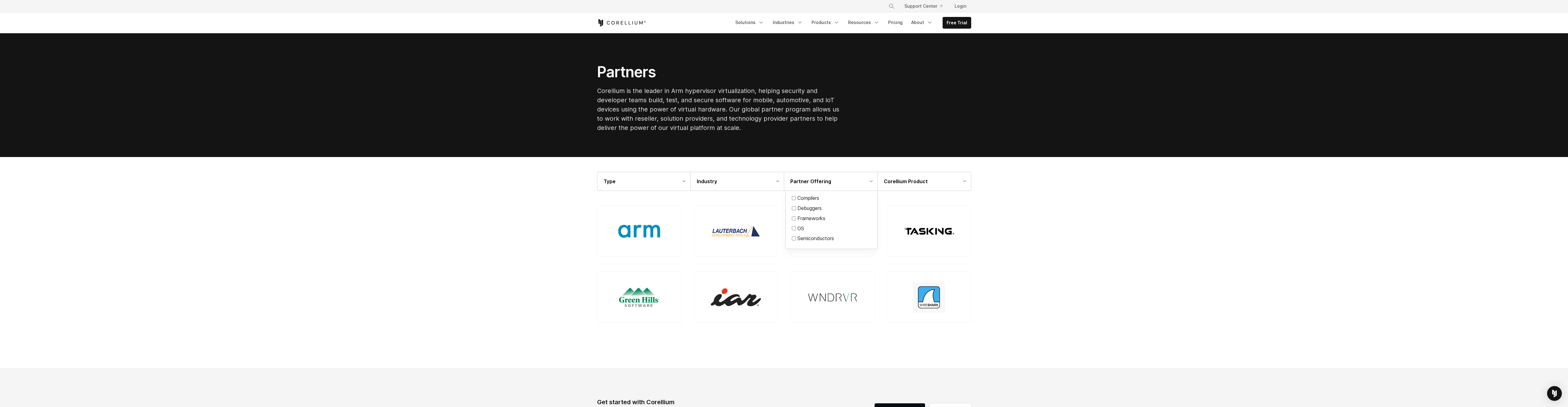
click at [1091, 252] on div at bounding box center [784, 203] width 1568 height 407
click at [684, 181] on icon at bounding box center [684, 182] width 4 height 2
click at [530, 180] on div "Type IP Partner Silicon Partner Solution Partner Tools Partner Distribution Par…" at bounding box center [784, 181] width 1568 height 19
click at [687, 180] on div "Type" at bounding box center [643, 182] width 93 height 18
click at [681, 177] on div "Type" at bounding box center [643, 182] width 93 height 18
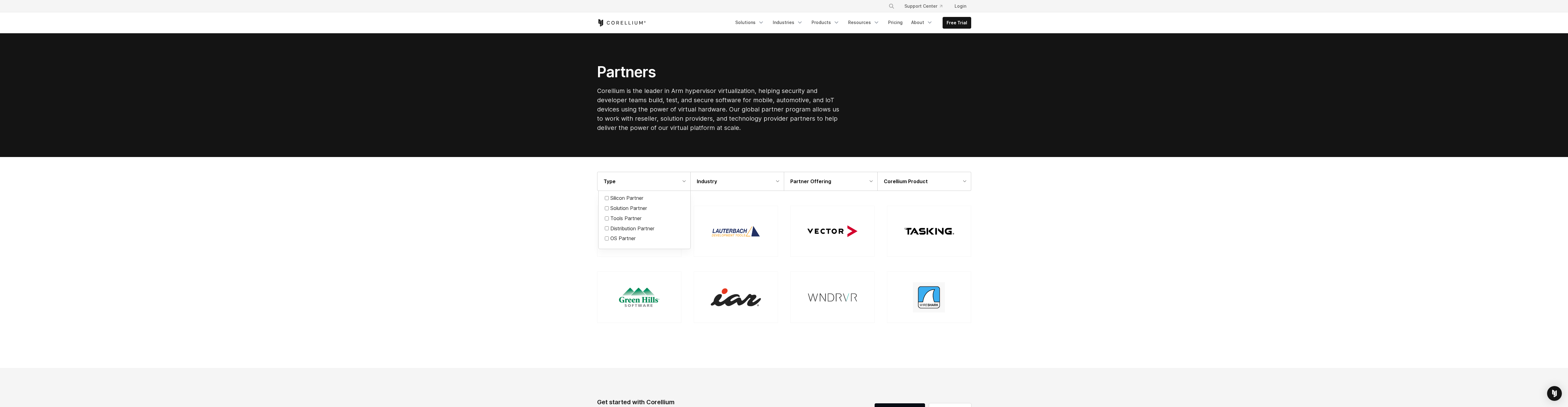
click at [526, 168] on section "Type IP Partner Silicon Partner Solution Partner Tools Partner Distribution Par…" at bounding box center [784, 262] width 1568 height 210
click at [1060, 181] on div "Type IP Partner Silicon Partner Solution Partner Tools Partner Distribution Par…" at bounding box center [784, 181] width 1568 height 19
click at [572, 175] on div "Type IP Partner Silicon Partner Solution Partner Tools Partner Distribution Par…" at bounding box center [784, 181] width 1568 height 19
click at [576, 183] on div "Type IP Partner Silicon Partner Solution Partner Tools Partner Distribution Par…" at bounding box center [784, 181] width 1568 height 19
click at [685, 181] on icon at bounding box center [684, 182] width 4 height 2
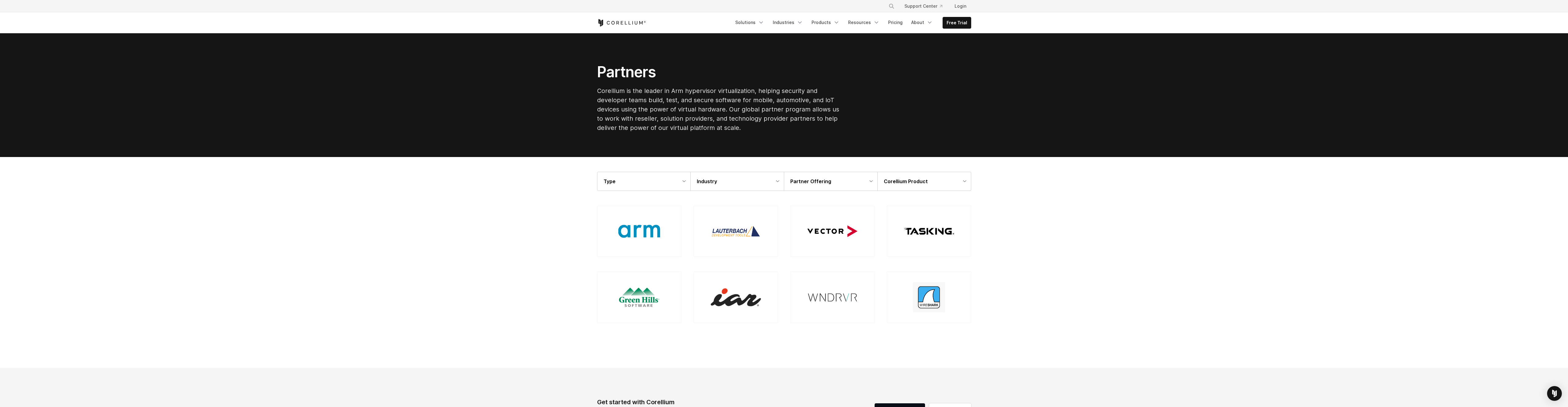
click at [1072, 180] on div at bounding box center [784, 203] width 1568 height 407
click at [931, 21] on icon "Navigation Menu" at bounding box center [929, 23] width 6 height 6
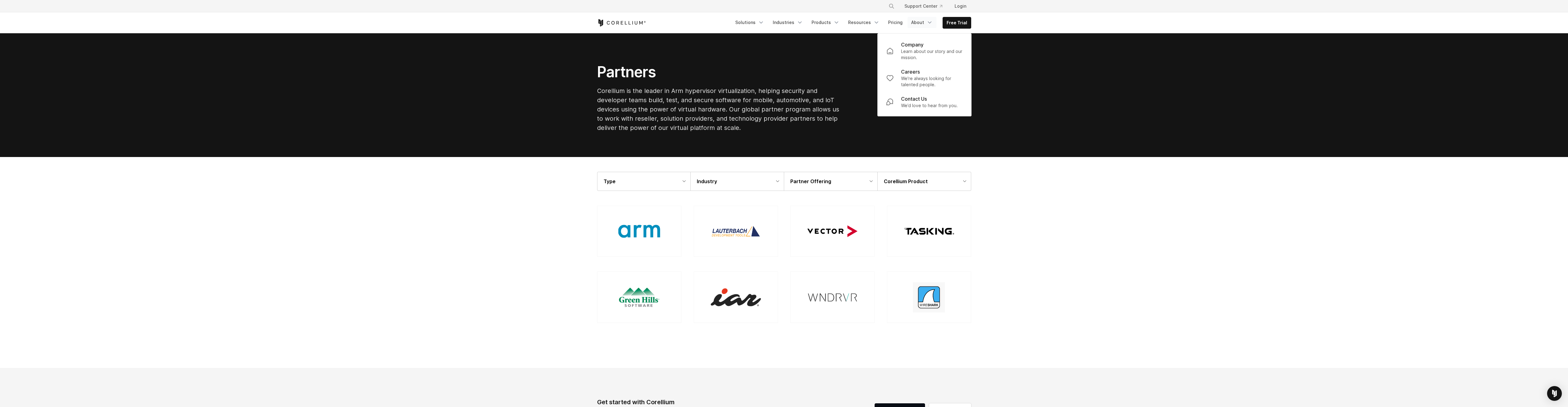
click at [931, 21] on icon "Navigation Menu" at bounding box center [929, 23] width 6 height 6
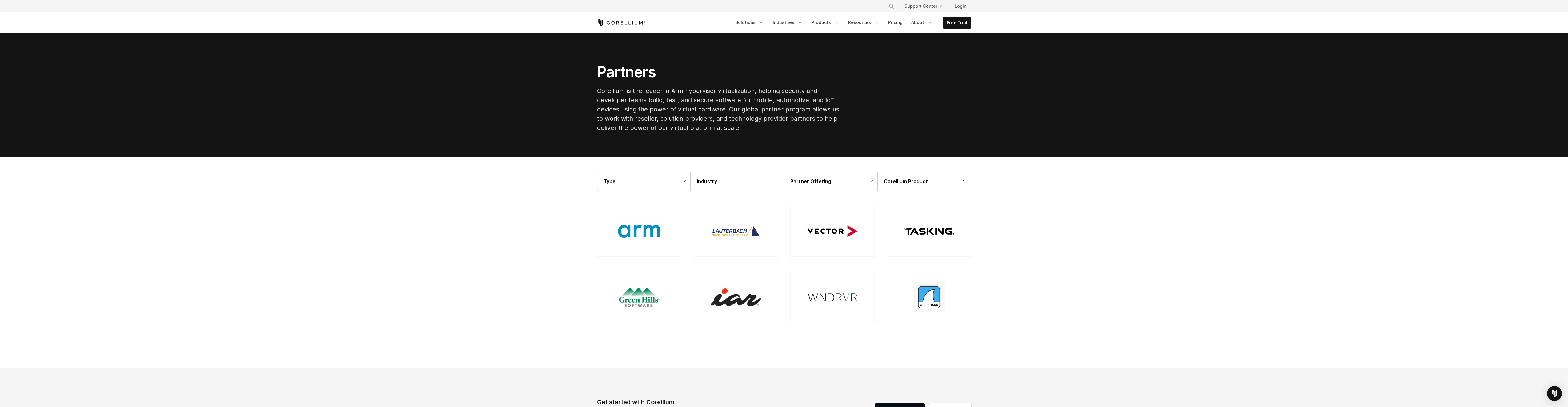
drag, startPoint x: 1087, startPoint y: 227, endPoint x: 940, endPoint y: 150, distance: 165.9
click at [1087, 227] on section "Type IP Partner Silicon Partner Solution Partner Tools Partner Distribution Par…" at bounding box center [784, 262] width 1568 height 210
click at [615, 22] on icon "Corellium Home" at bounding box center [621, 23] width 49 height 7
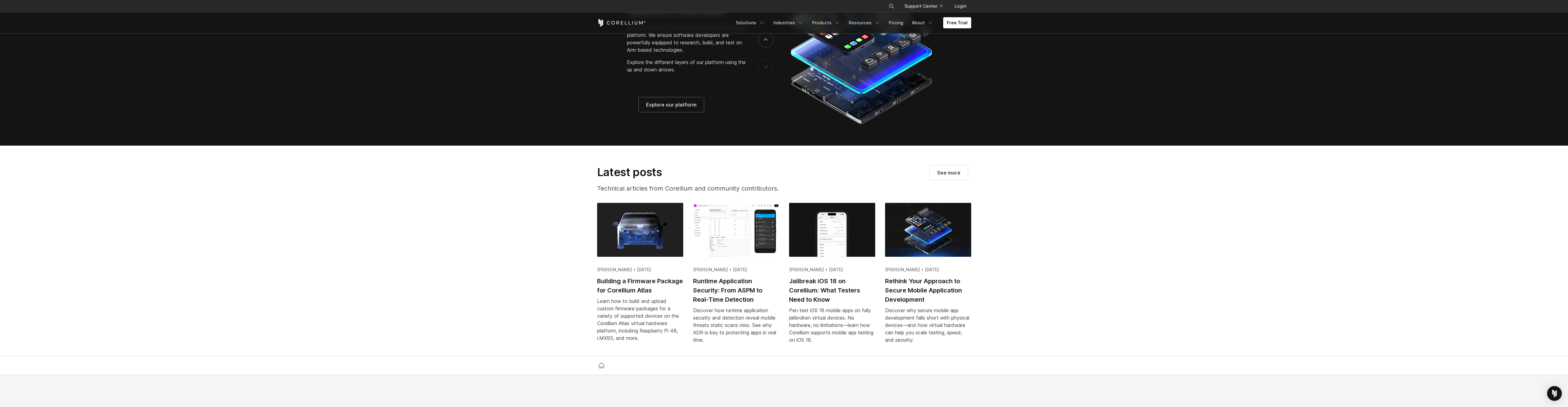
scroll to position [1421, 0]
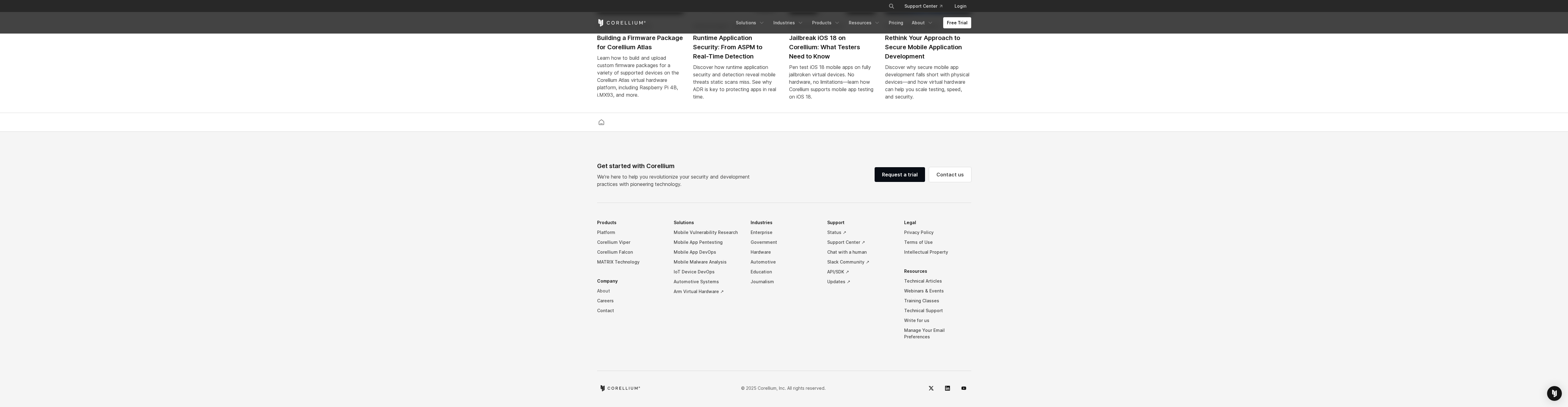
click at [605, 296] on link "About" at bounding box center [631, 291] width 67 height 10
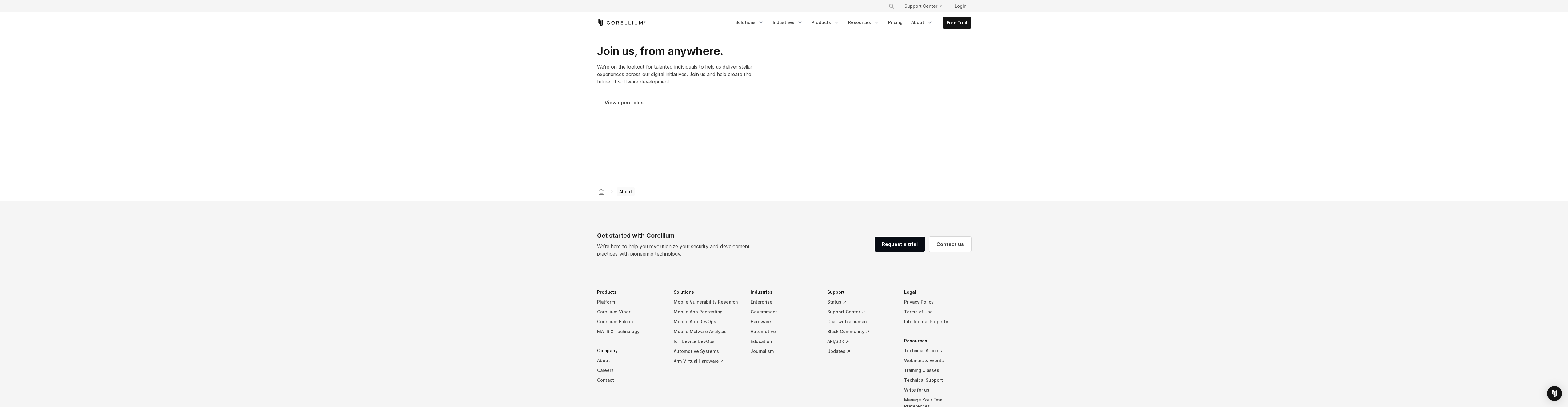
scroll to position [916, 0]
